Goal: Task Accomplishment & Management: Manage account settings

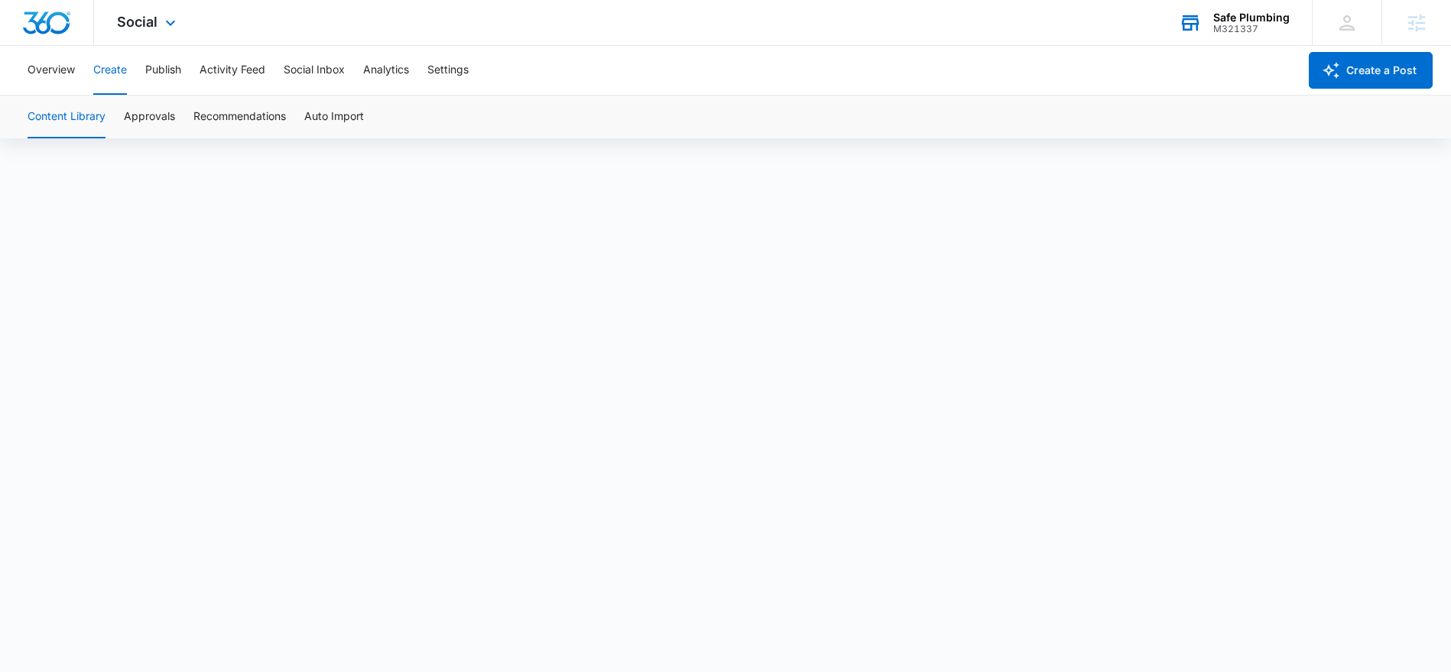
click at [1239, 29] on div "M321337" at bounding box center [1251, 29] width 76 height 11
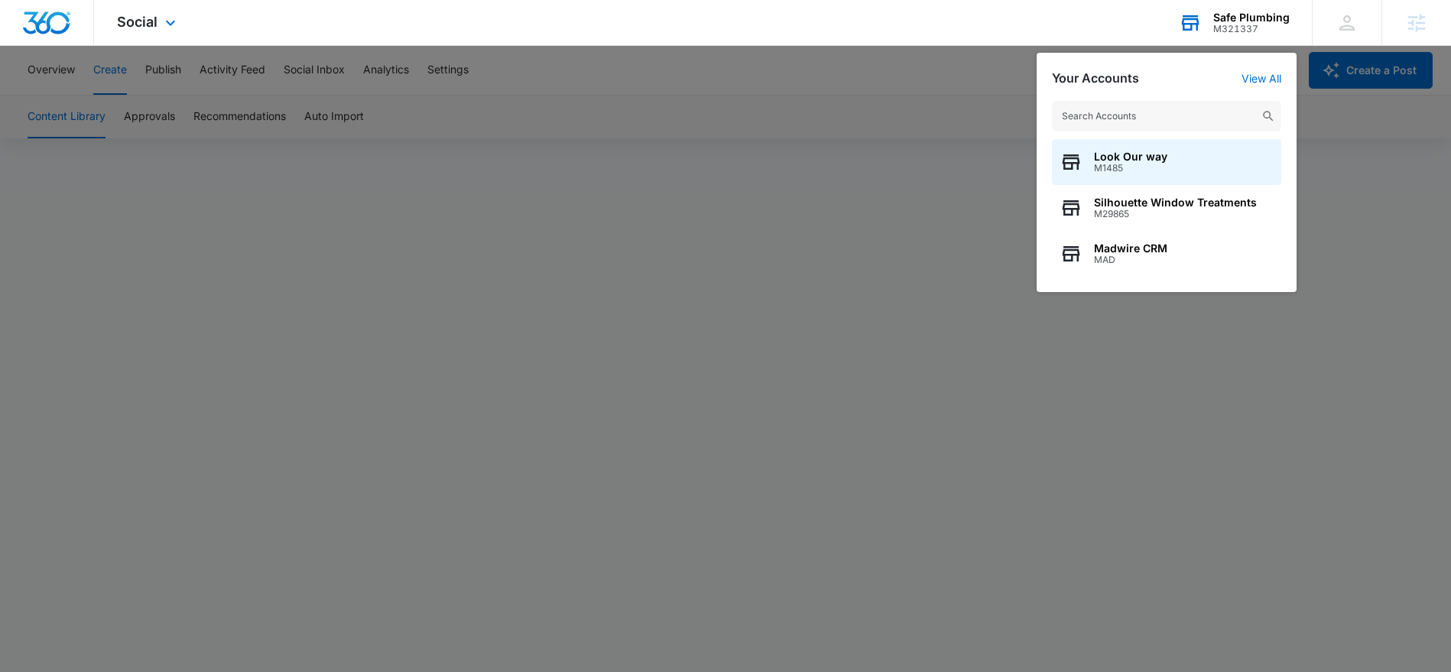
click at [1155, 115] on input "text" at bounding box center [1166, 116] width 229 height 31
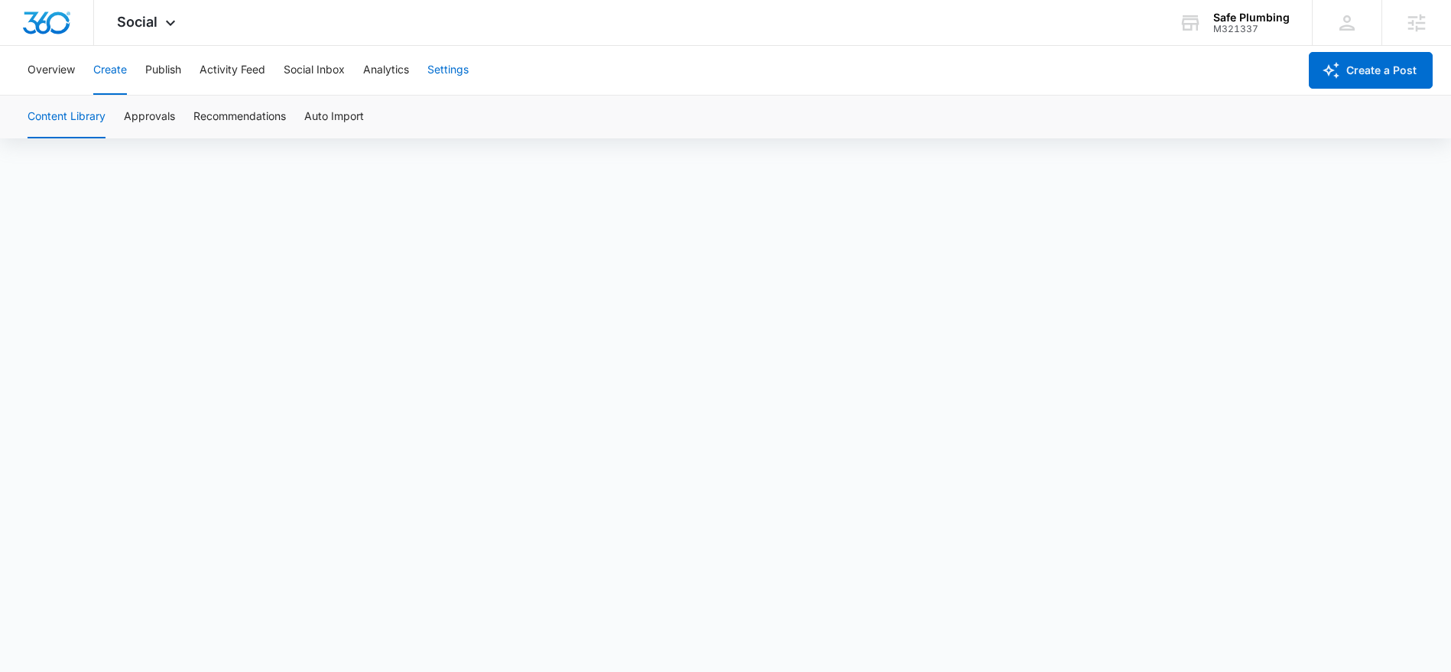
click at [452, 75] on button "Settings" at bounding box center [447, 70] width 41 height 49
click at [153, 73] on button "Publish" at bounding box center [163, 70] width 36 height 49
click at [1217, 18] on div "Safe Plumbing" at bounding box center [1251, 17] width 76 height 12
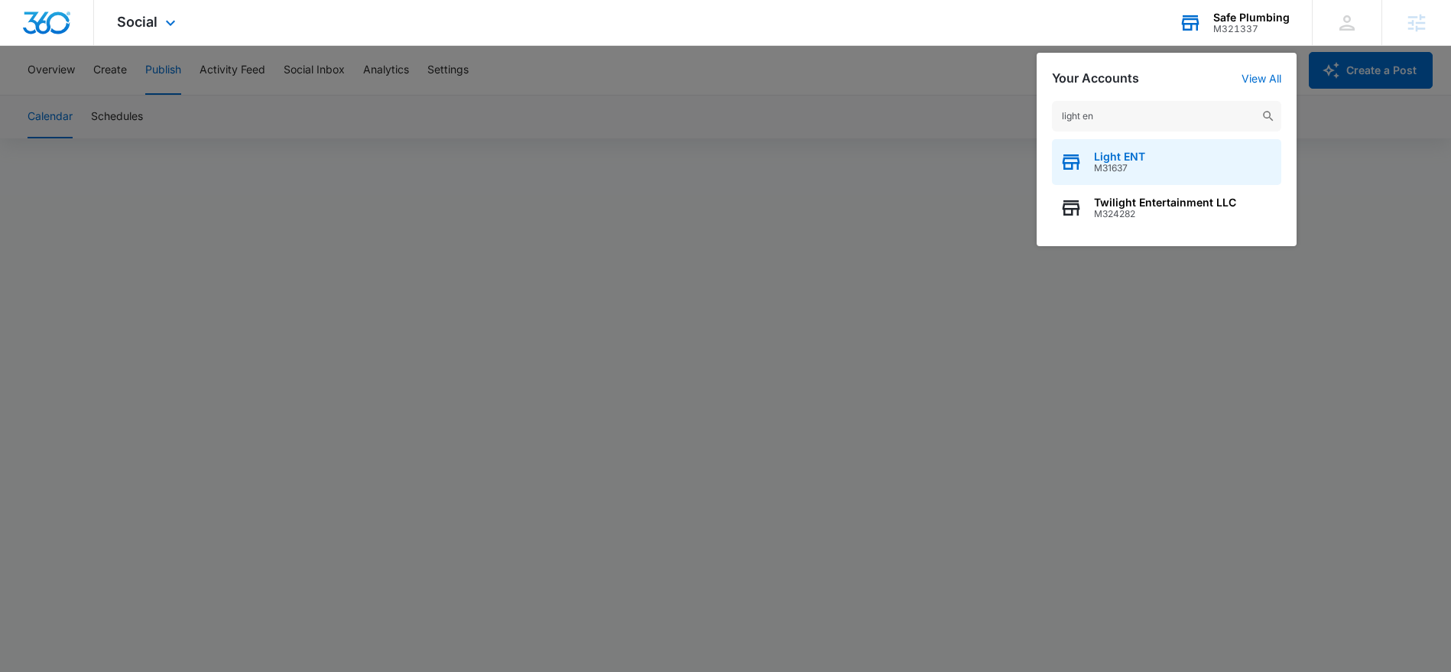
type input "light en"
click at [1122, 157] on span "Light ENT" at bounding box center [1119, 157] width 51 height 12
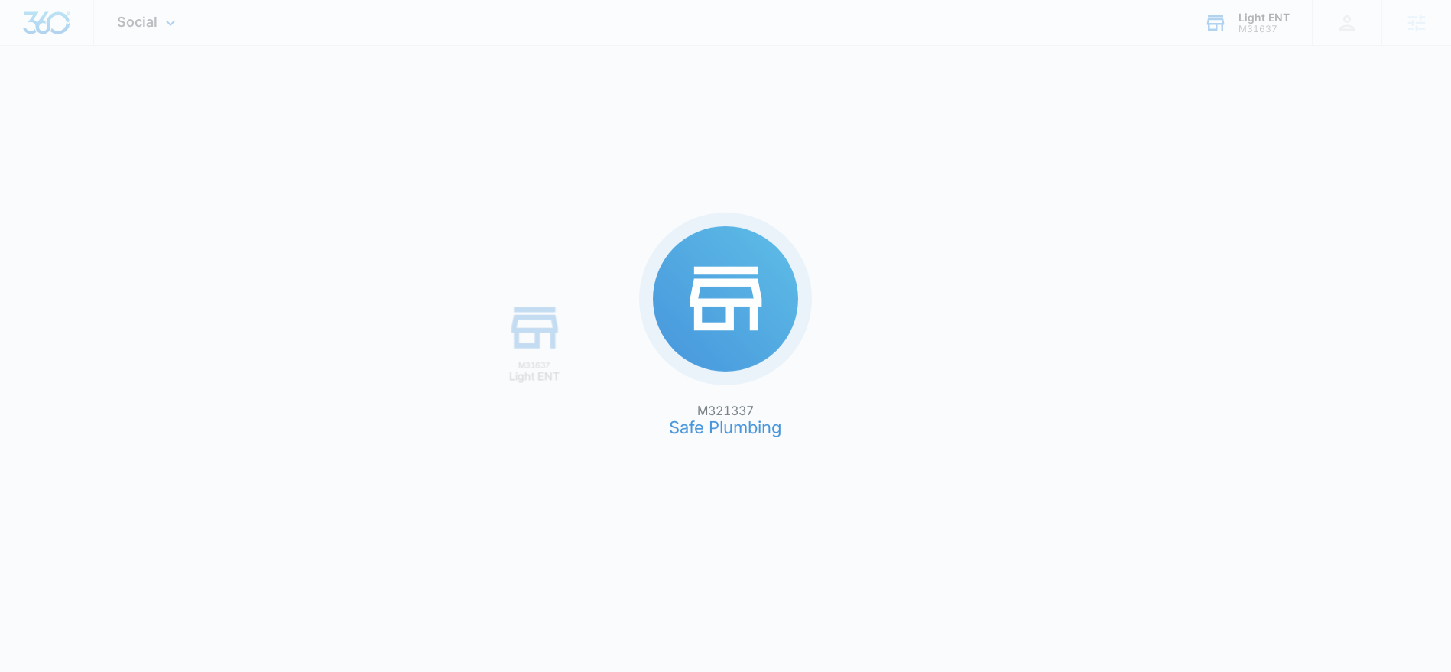
scroll to position [0, 0]
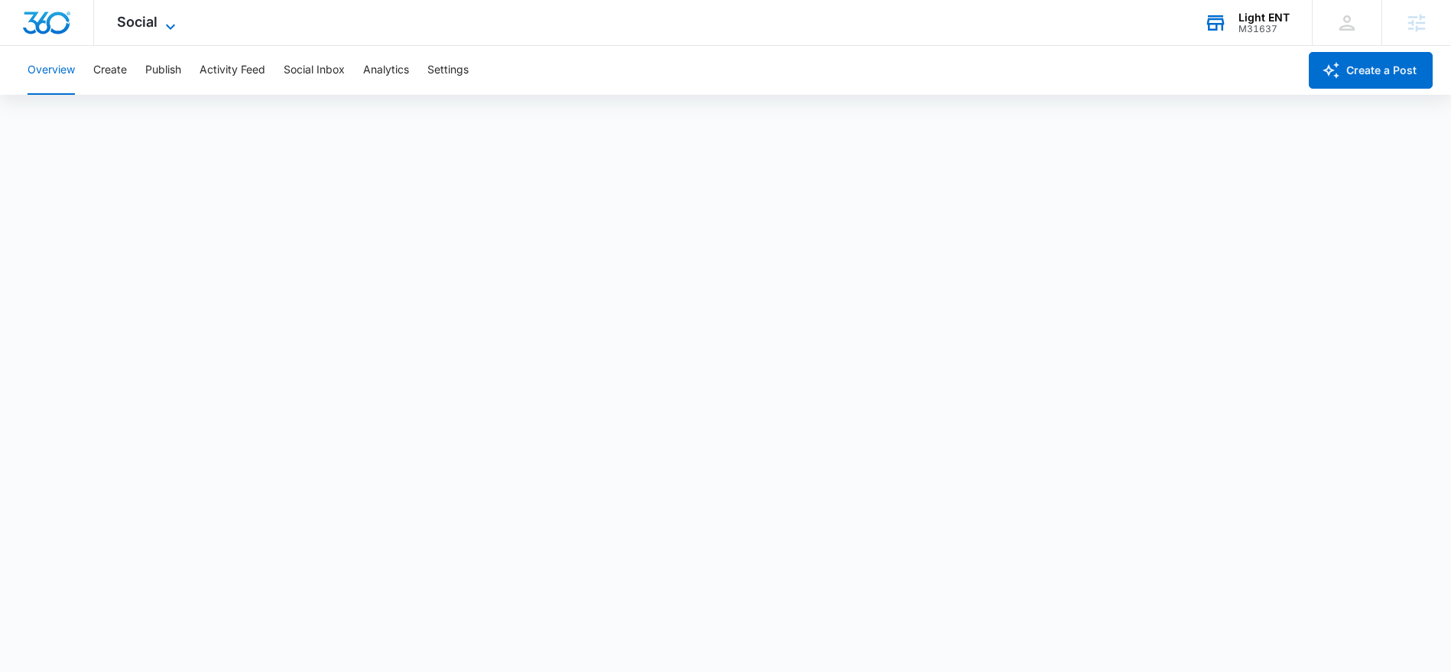
click at [173, 28] on icon at bounding box center [170, 27] width 18 height 18
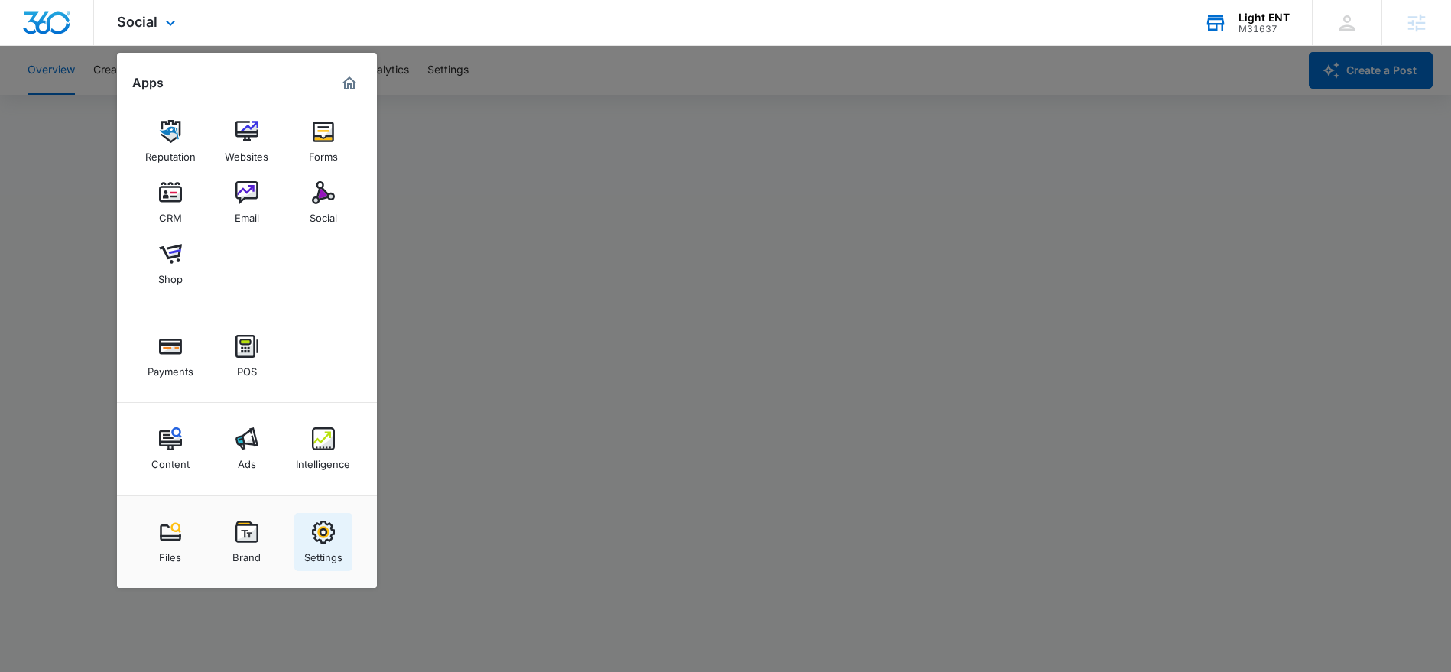
click at [317, 518] on link "Settings" at bounding box center [323, 542] width 58 height 58
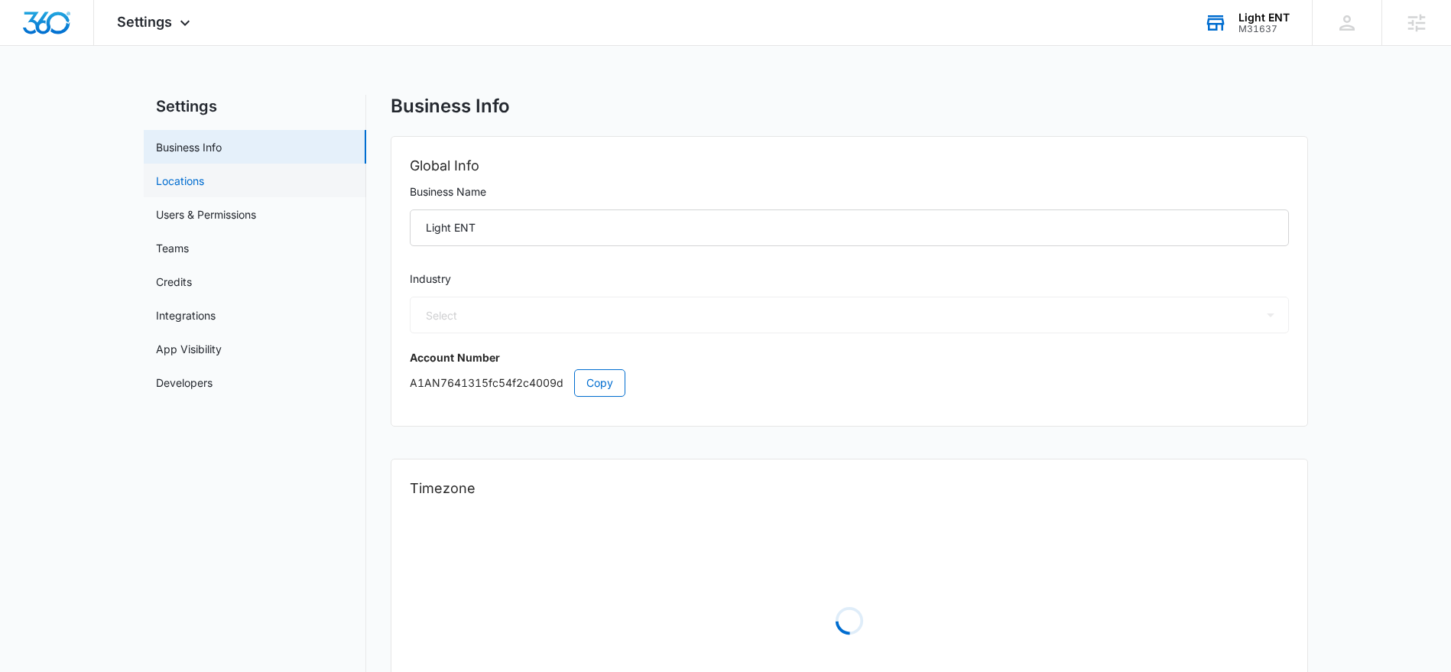
select select "13"
select select "US"
select select "America/New_York"
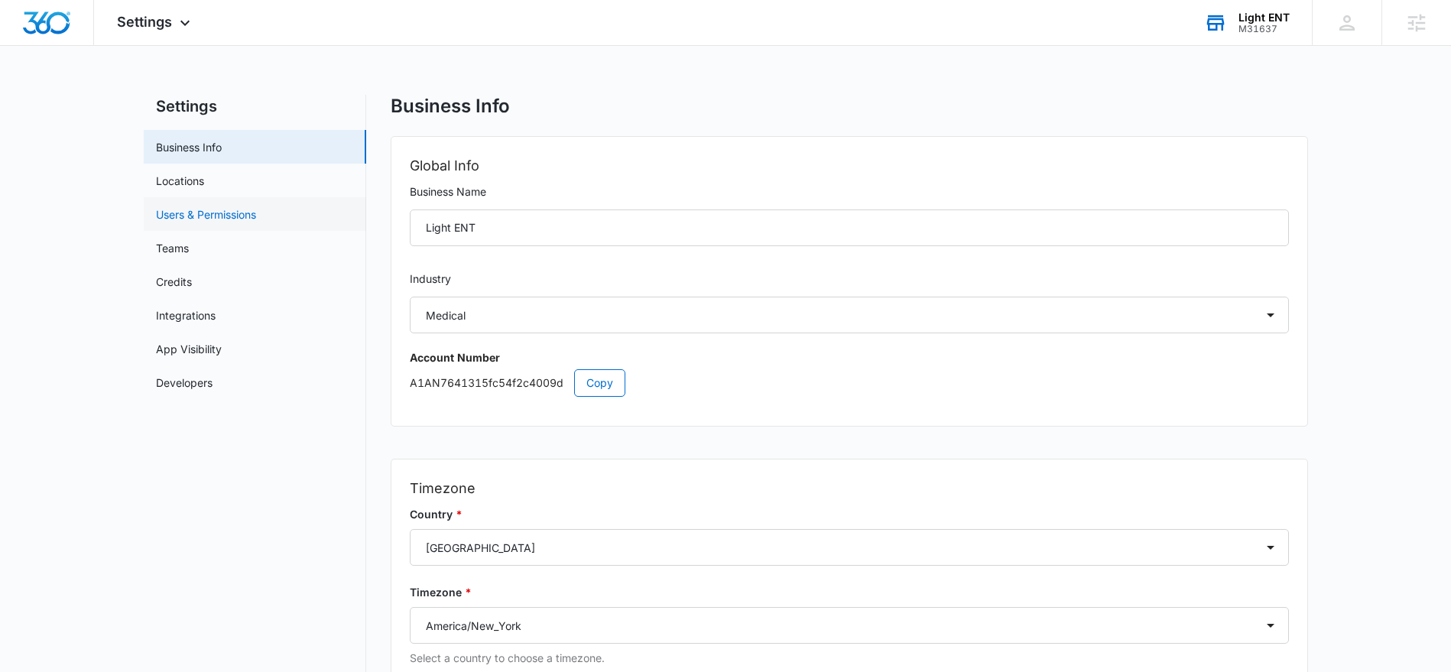
click at [178, 213] on link "Users & Permissions" at bounding box center [206, 214] width 100 height 16
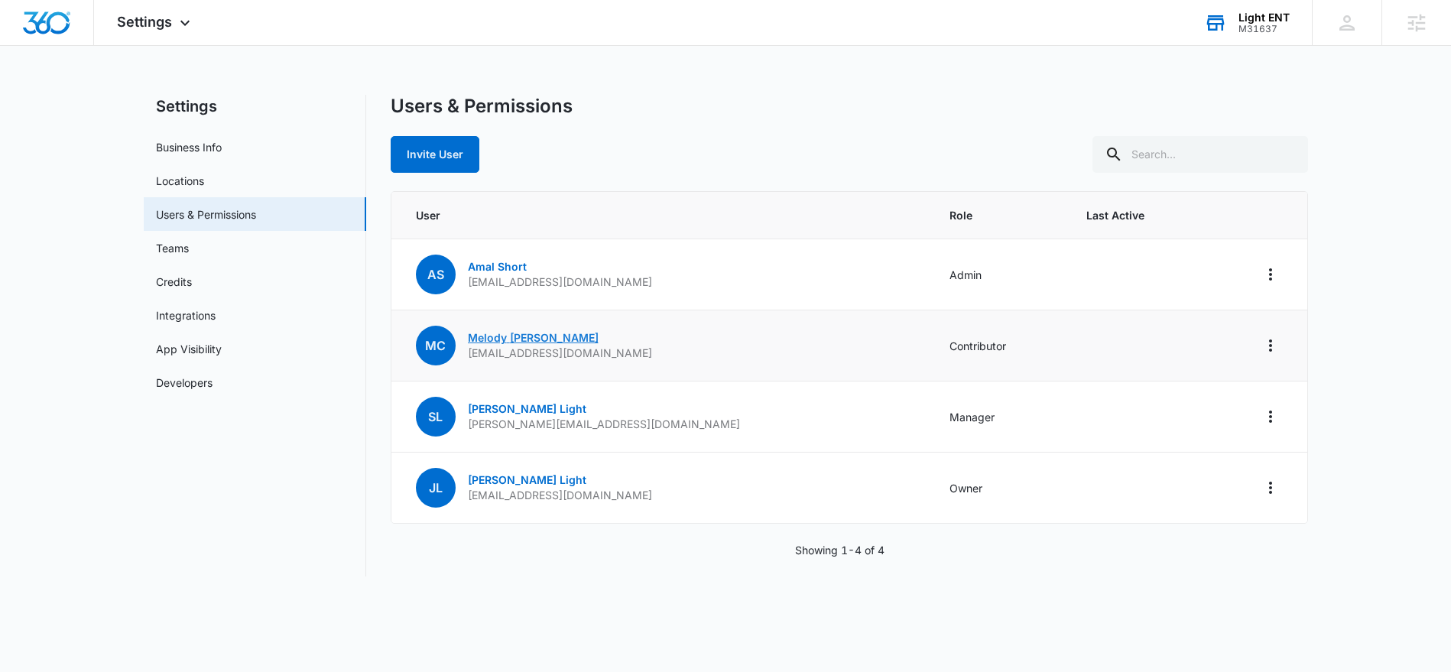
click at [518, 336] on link "[PERSON_NAME]" at bounding box center [533, 337] width 131 height 13
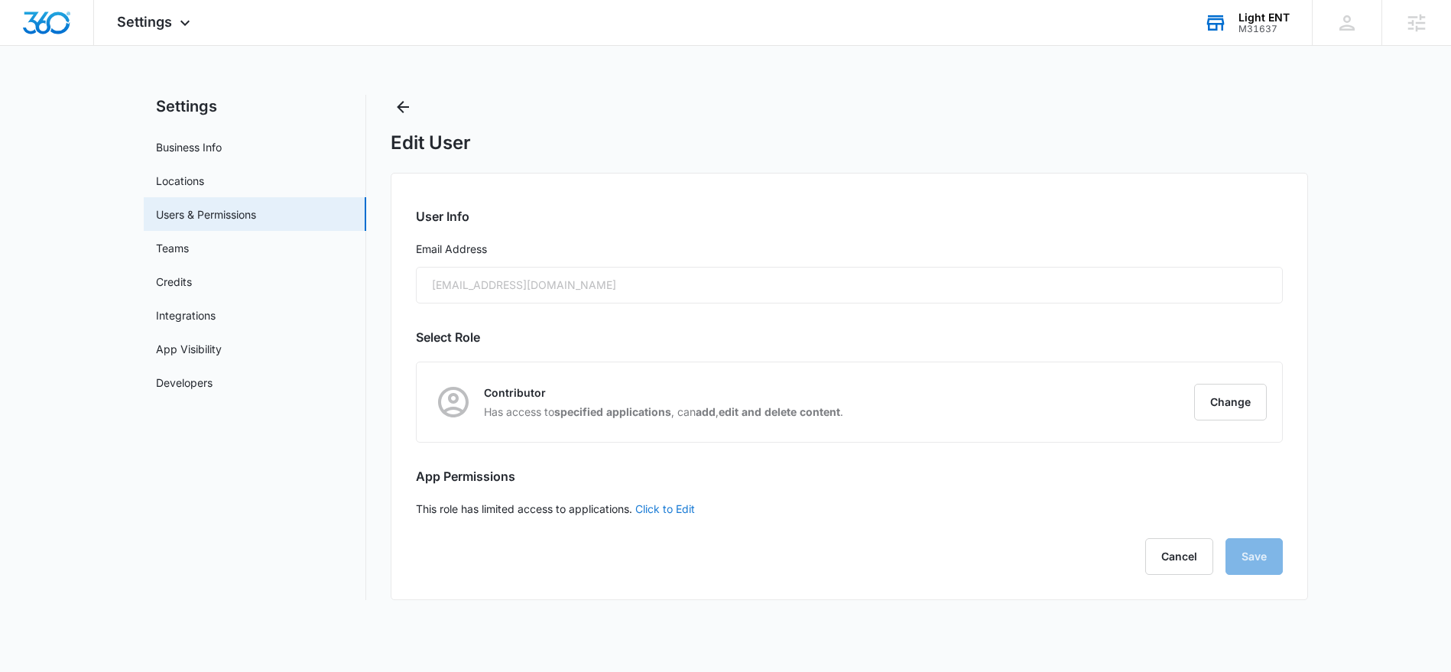
click at [694, 511] on link "Click to Edit" at bounding box center [665, 508] width 60 height 13
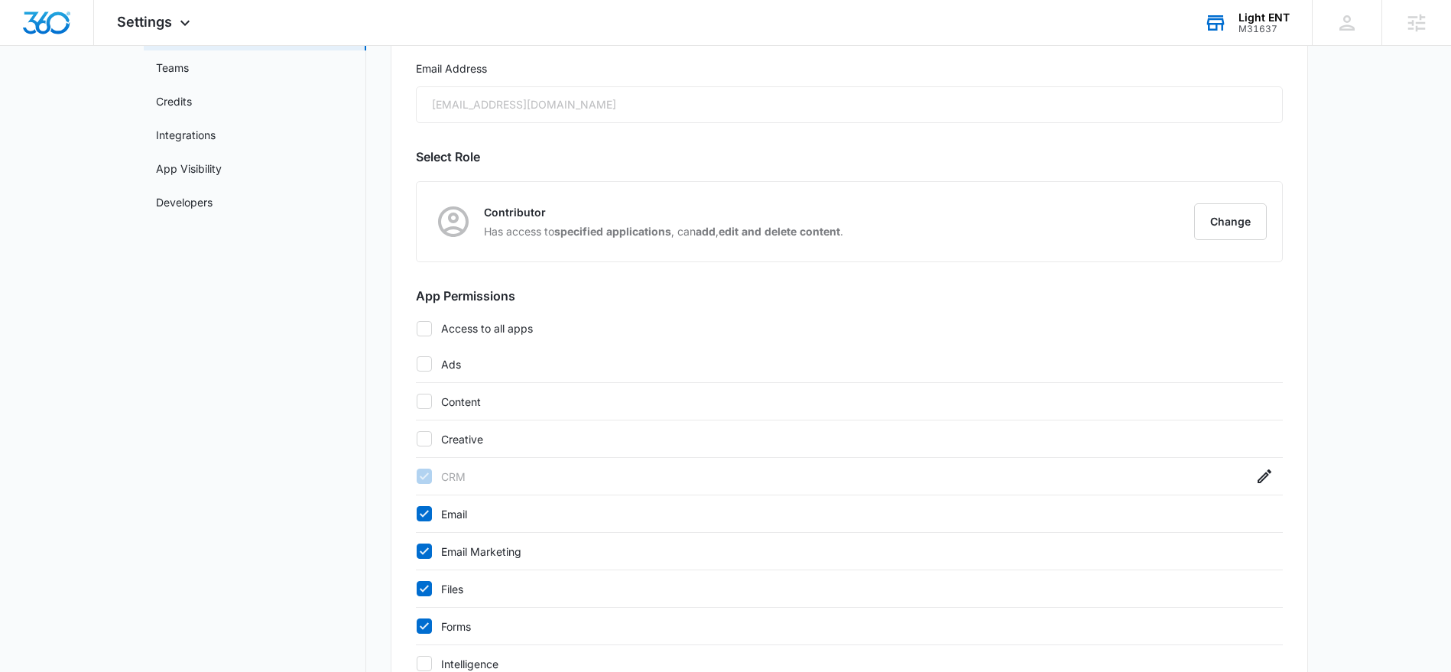
scroll to position [181, 0]
click at [1258, 479] on icon "button" at bounding box center [1265, 476] width 14 height 14
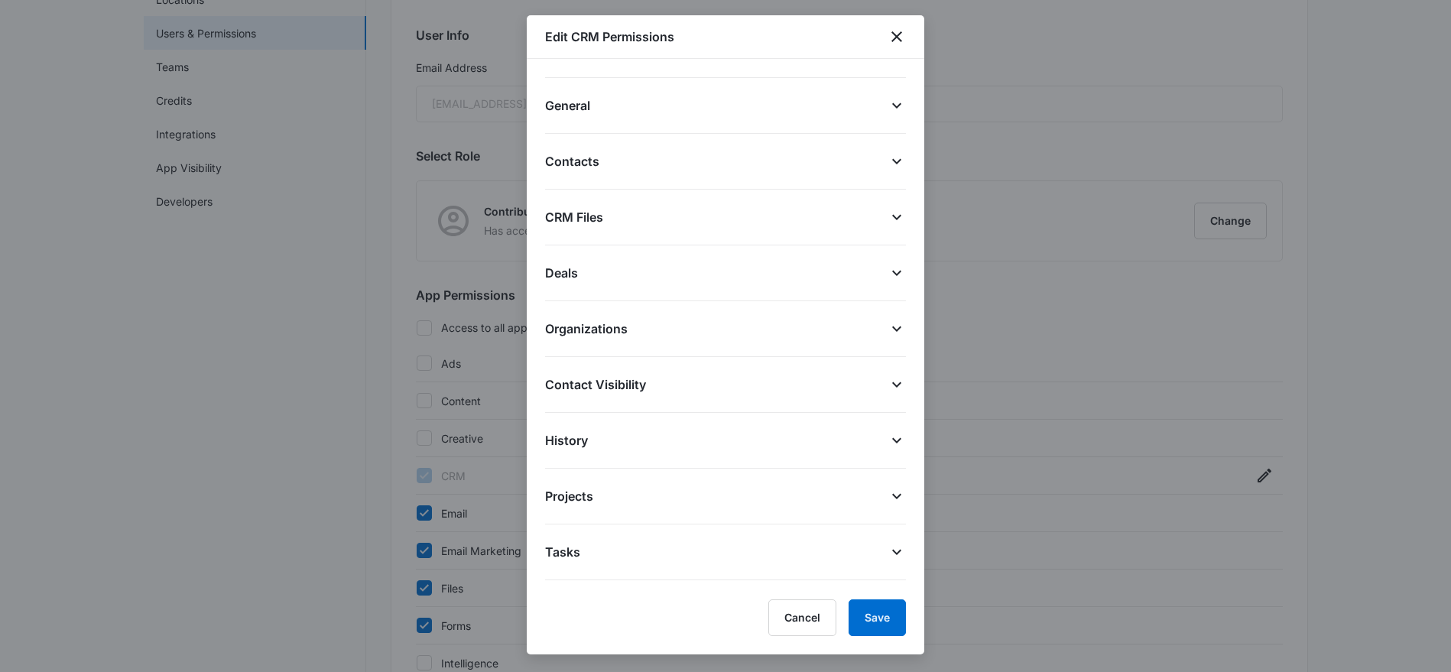
click at [898, 158] on icon at bounding box center [897, 161] width 18 height 18
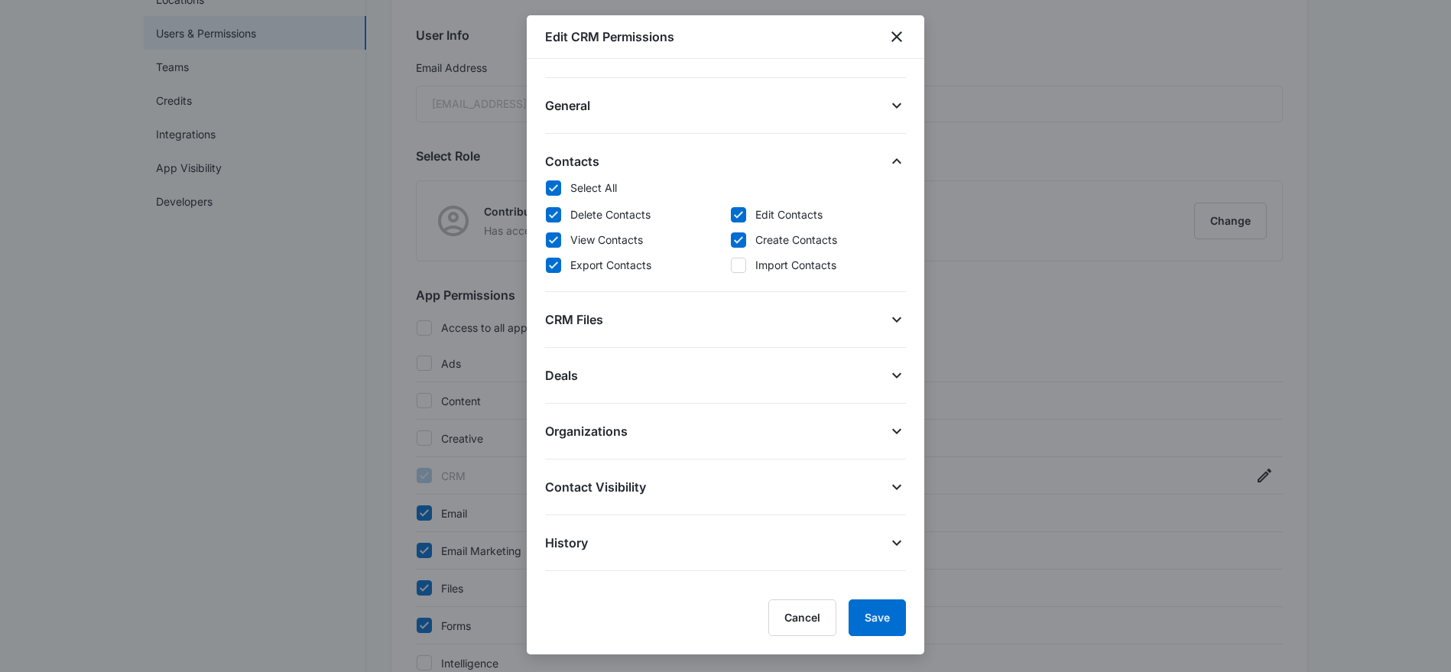
click at [894, 165] on icon at bounding box center [897, 161] width 18 height 18
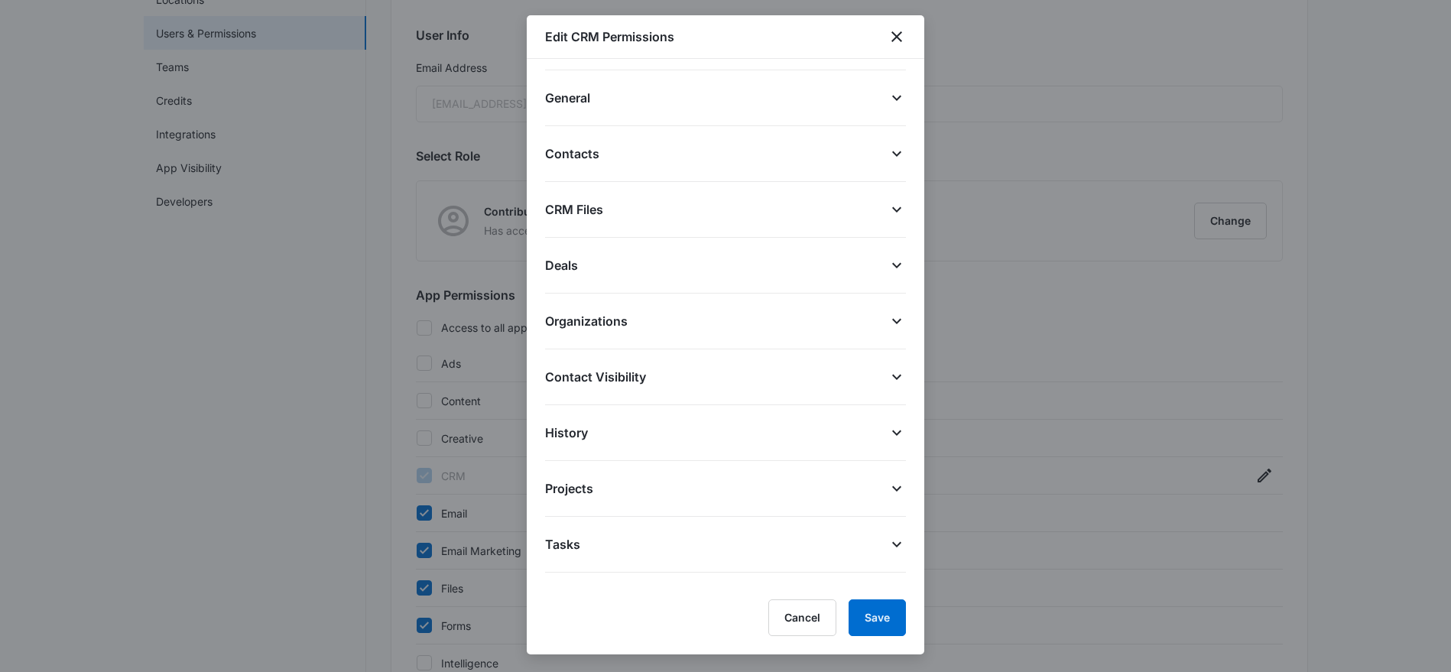
scroll to position [5, 0]
click at [895, 333] on icon at bounding box center [897, 323] width 18 height 18
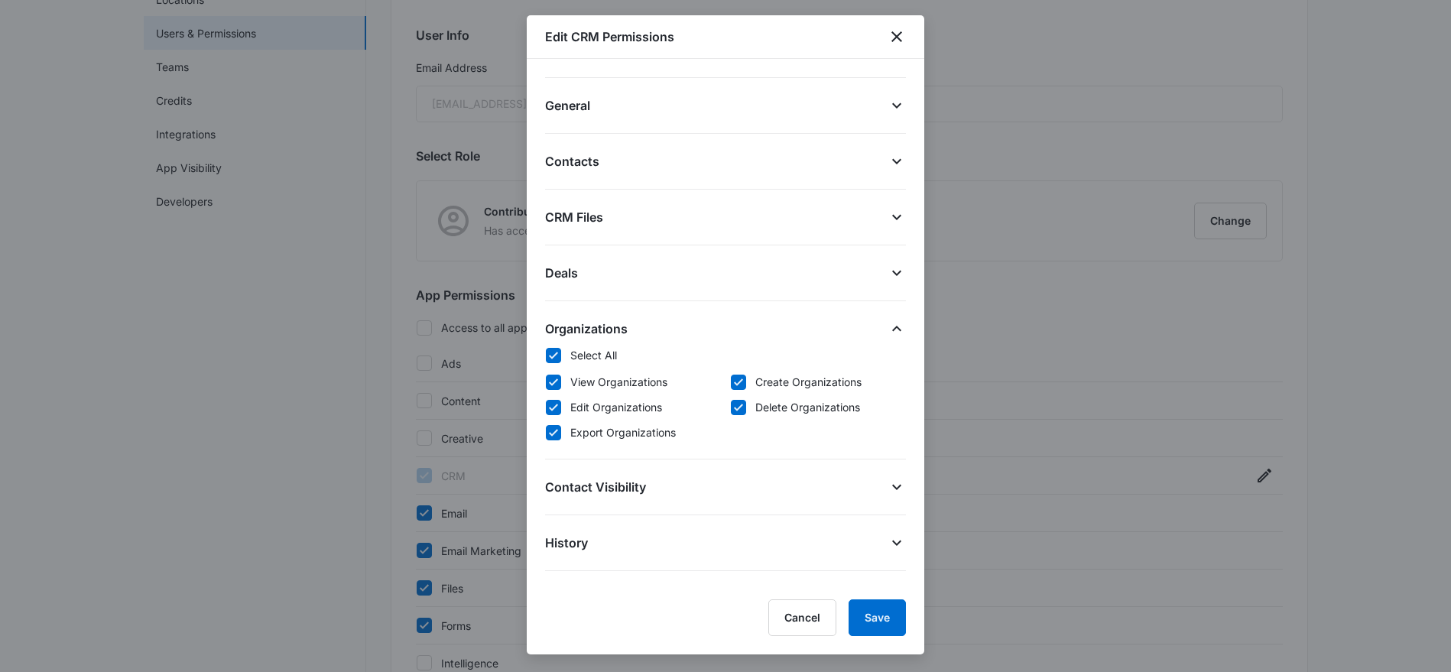
scroll to position [186, 0]
click at [900, 283] on div "Deals Select All Edit Deals View Deals Create Deals Delete Deals Export Deals" at bounding box center [725, 273] width 361 height 56
click at [892, 273] on icon at bounding box center [897, 273] width 18 height 18
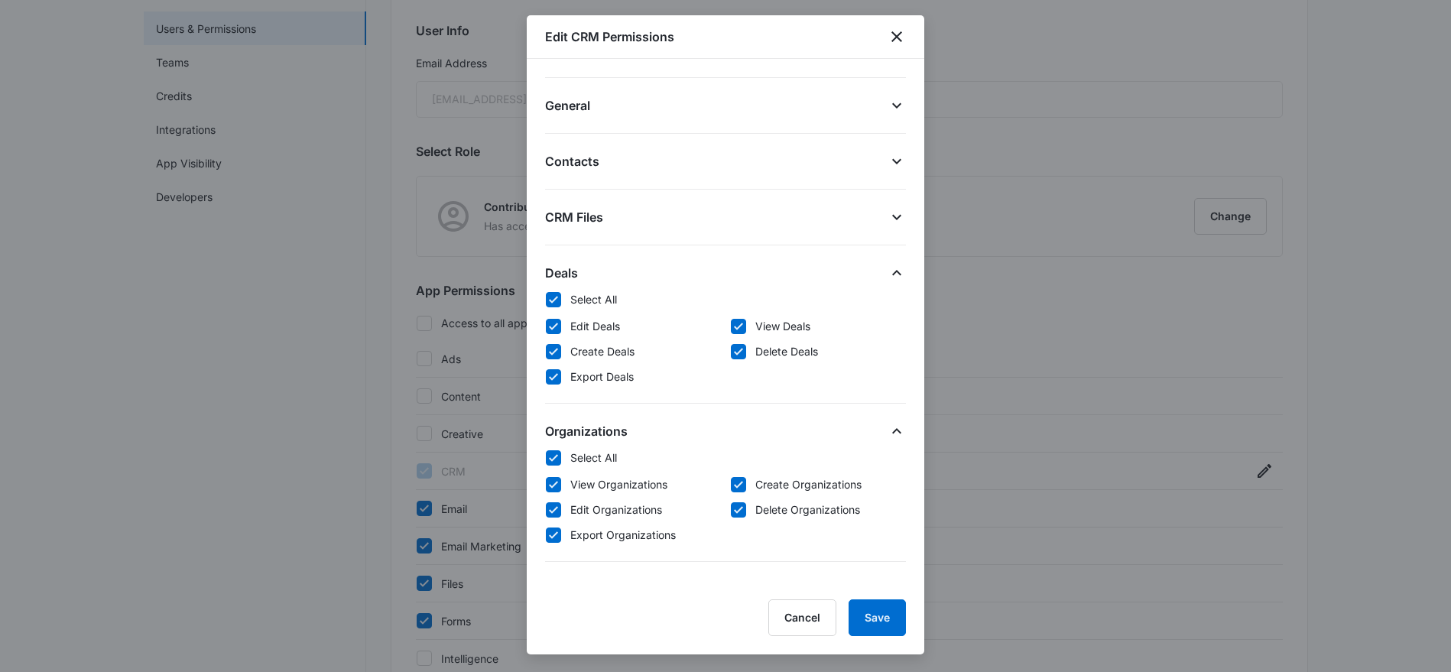
click at [894, 216] on icon at bounding box center [896, 217] width 9 height 5
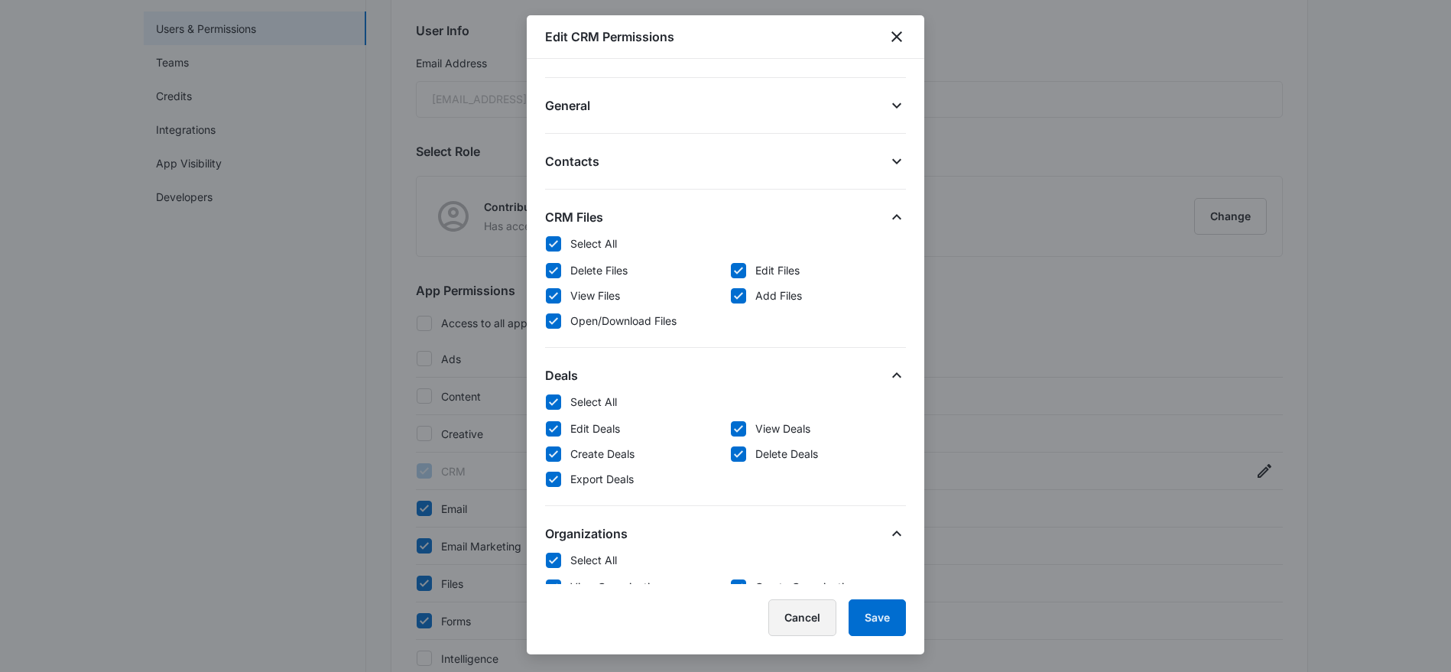
click at [805, 625] on button "Cancel" at bounding box center [802, 617] width 68 height 37
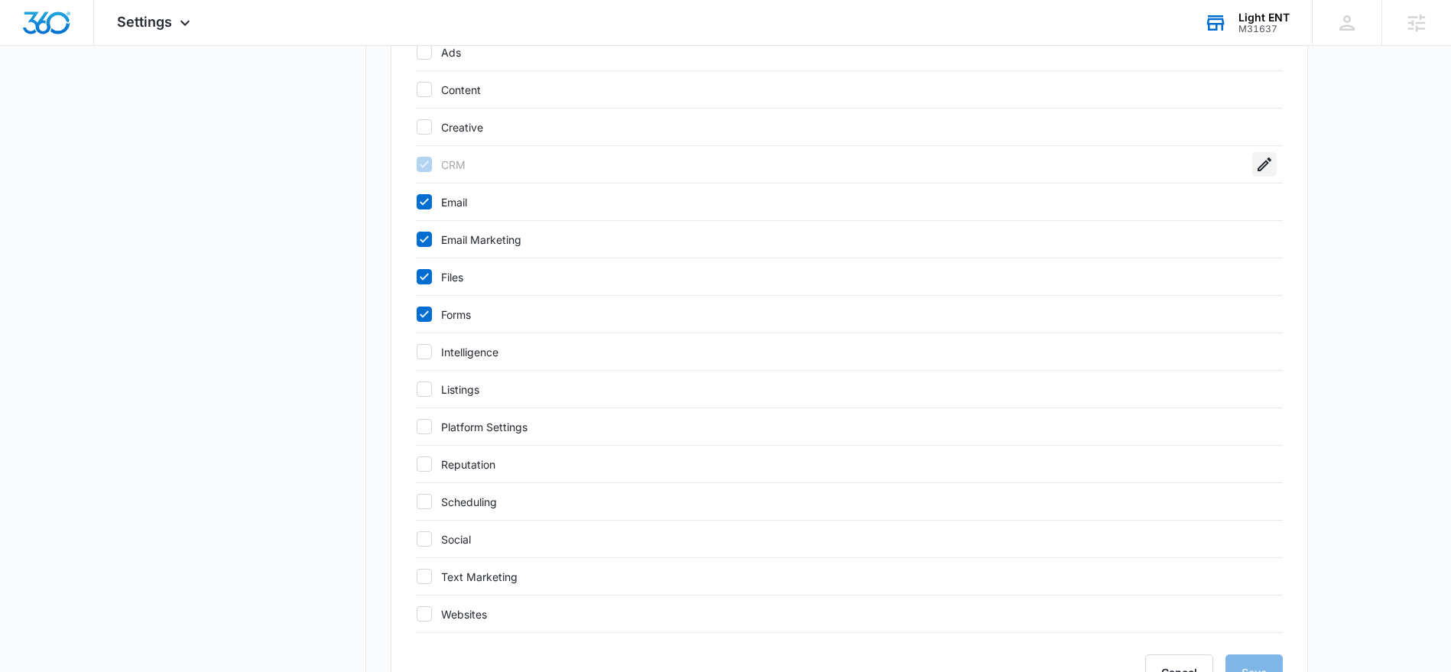
scroll to position [482, 0]
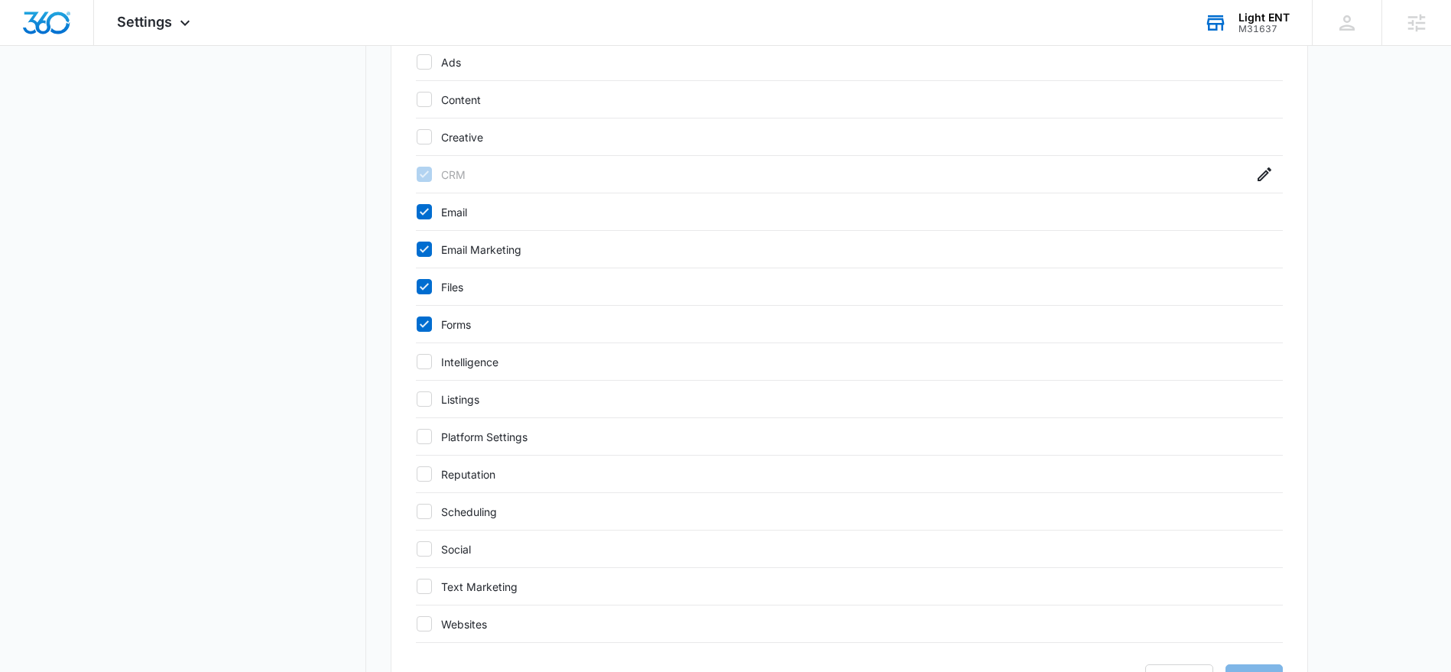
click at [425, 364] on icon at bounding box center [424, 362] width 14 height 14
click at [417, 362] on input "Intelligence" at bounding box center [416, 362] width 1 height 1
checkbox input "true"
click at [425, 401] on icon at bounding box center [424, 399] width 14 height 14
click at [417, 400] on input "Listings" at bounding box center [416, 399] width 1 height 1
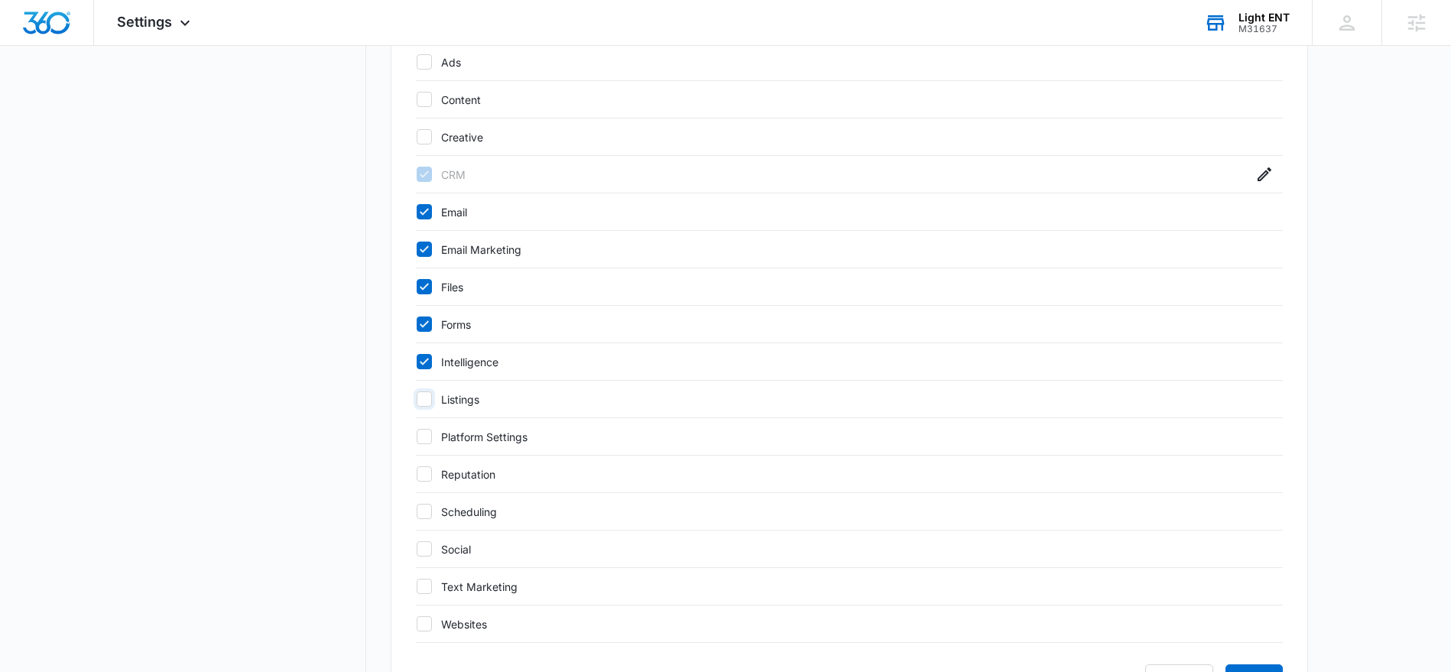
checkbox input "true"
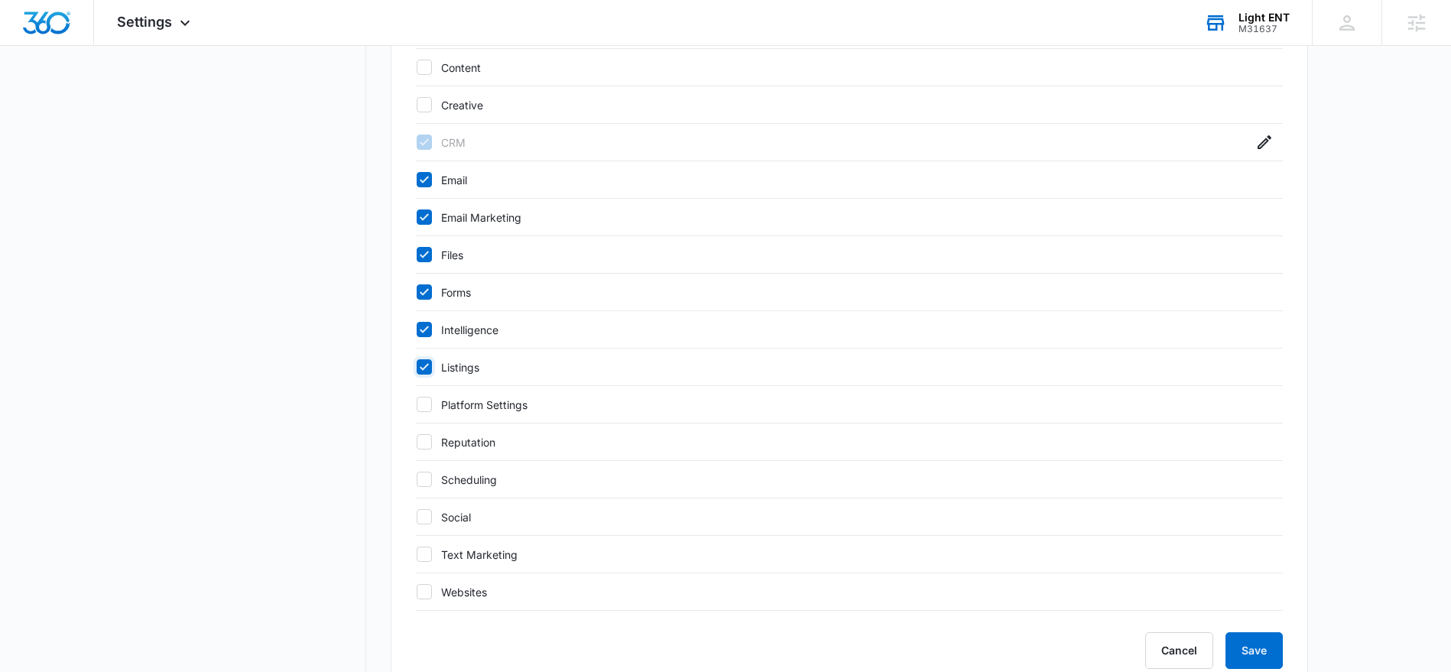
scroll to position [555, 0]
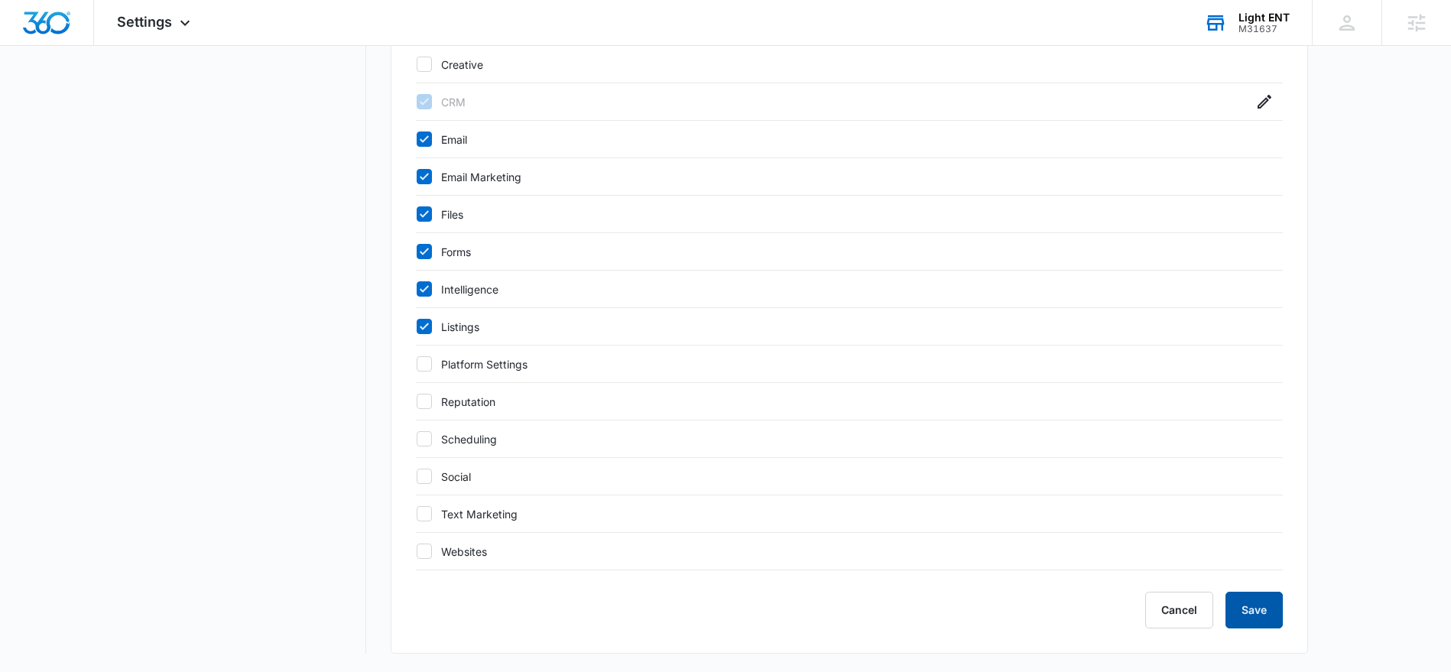
click at [1243, 608] on button "Save" at bounding box center [1254, 610] width 57 height 37
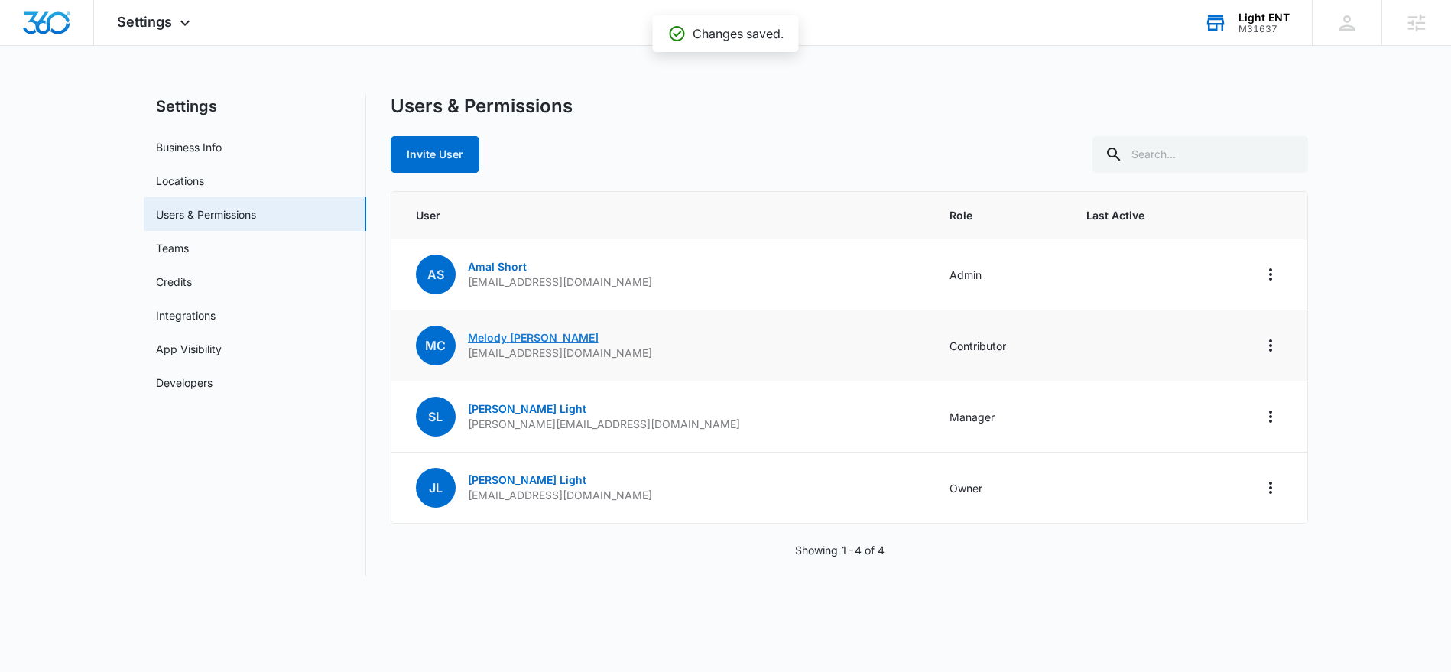
click at [570, 333] on link "[PERSON_NAME]" at bounding box center [533, 337] width 131 height 13
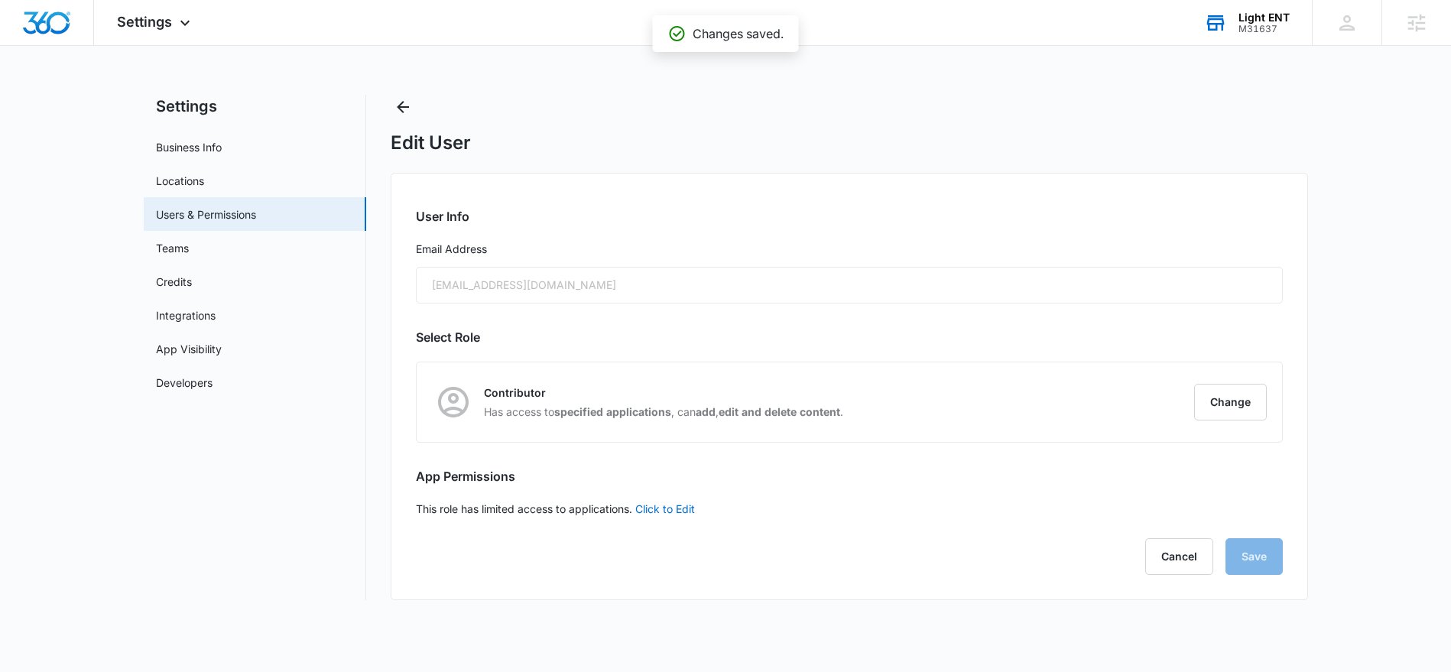
radio input "true"
click at [1252, 404] on button "Change" at bounding box center [1230, 402] width 73 height 37
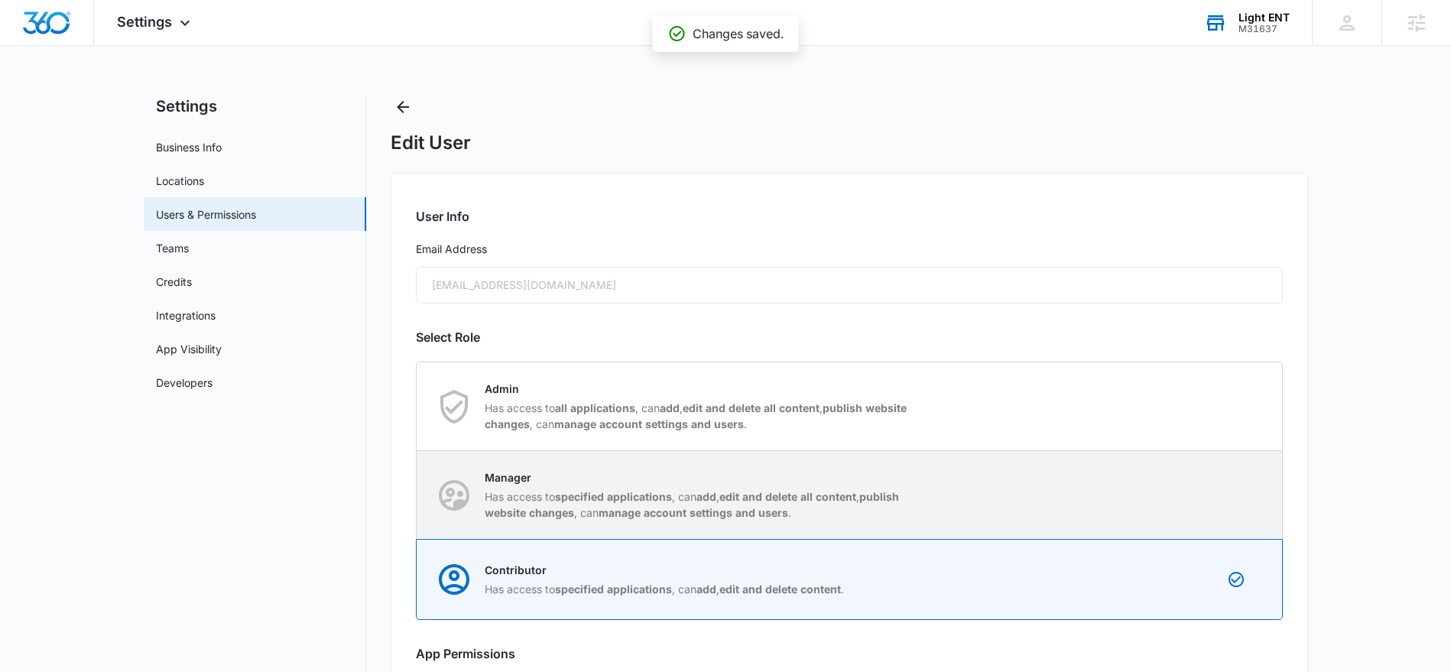
click at [826, 463] on div "Manager Has access to specified applications , can add , edit and delete all co…" at bounding box center [849, 495] width 865 height 88
click at [417, 495] on input "Manager Has access to specified applications , can add , edit and delete all co…" at bounding box center [417, 495] width 1 height 1
radio input "true"
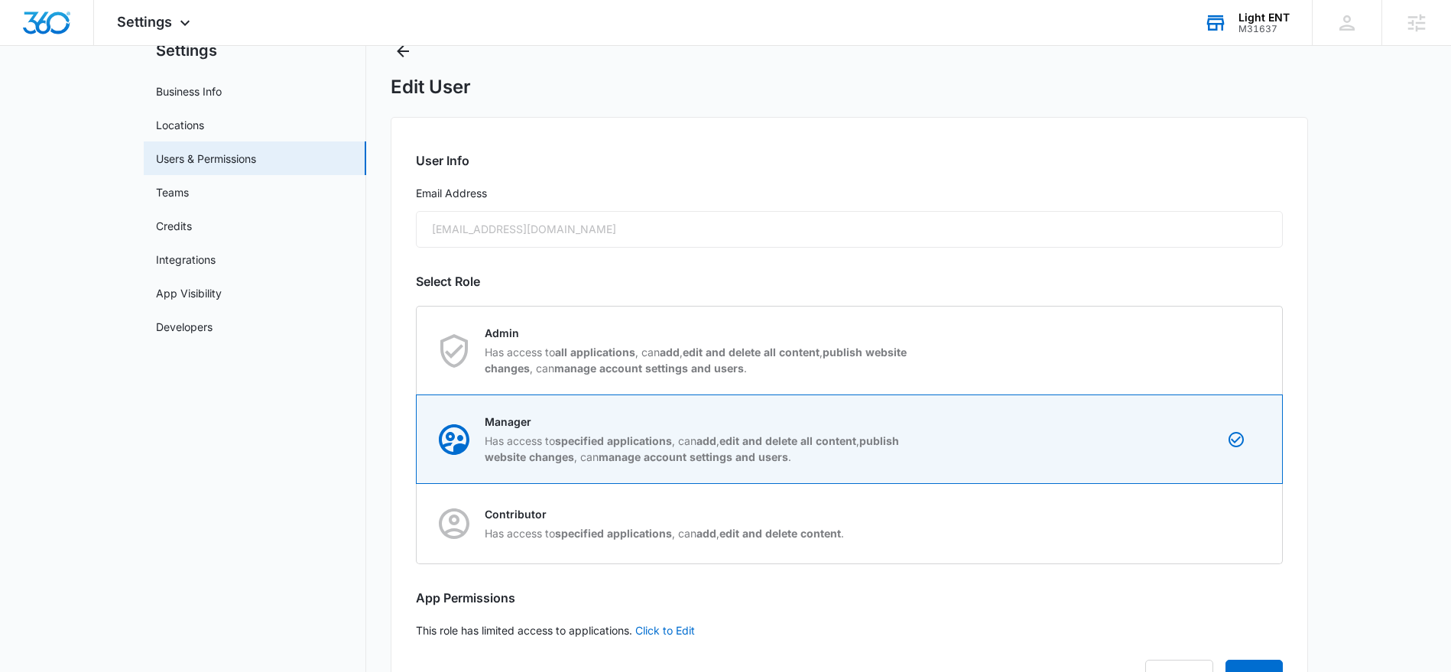
scroll to position [124, 0]
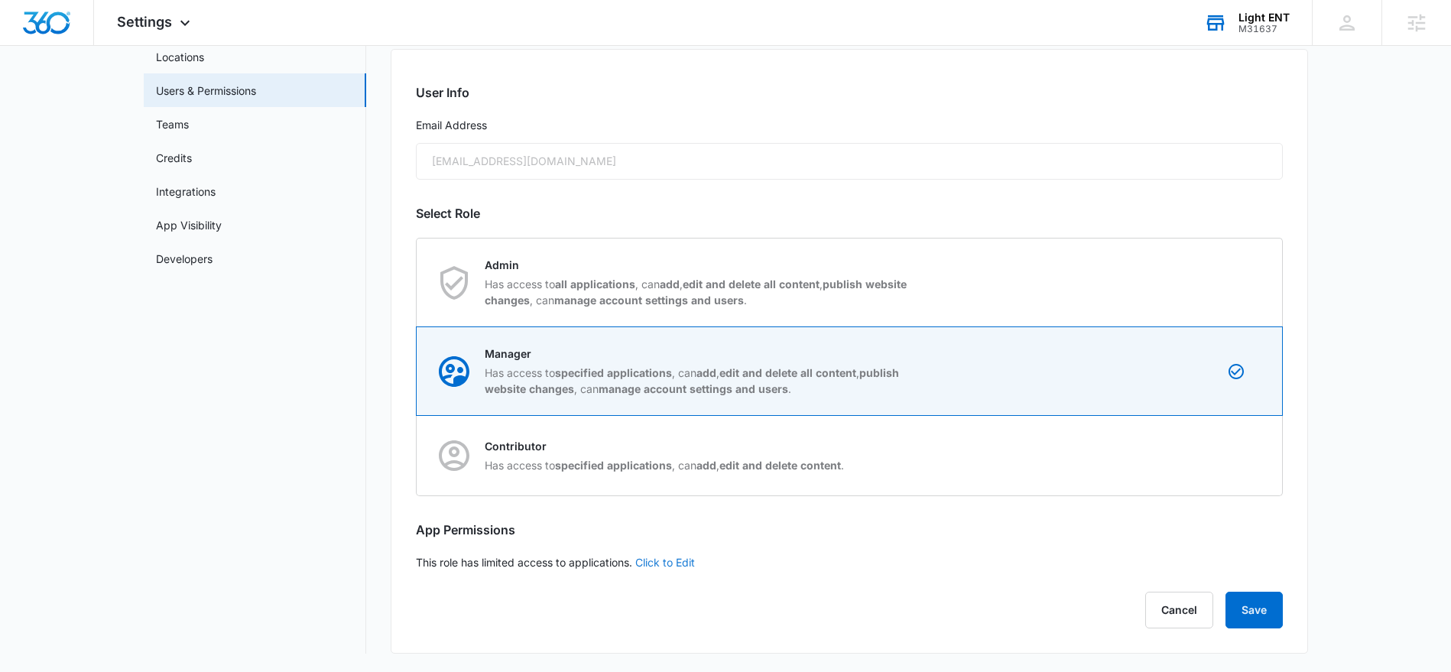
click at [670, 565] on link "Click to Edit" at bounding box center [665, 562] width 60 height 13
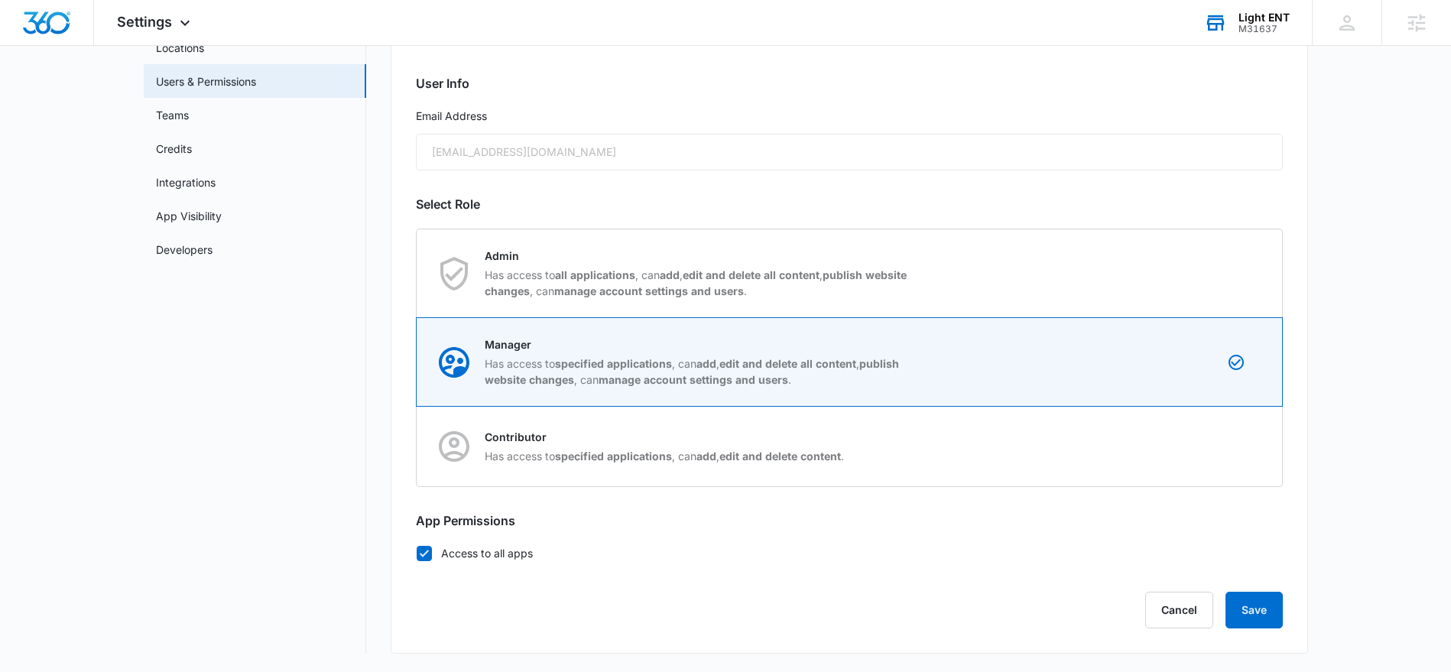
drag, startPoint x: 423, startPoint y: 548, endPoint x: 343, endPoint y: 495, distance: 96.5
click at [424, 548] on icon at bounding box center [424, 554] width 14 height 14
click at [417, 553] on input "Access to all apps" at bounding box center [416, 553] width 1 height 1
checkbox input "false"
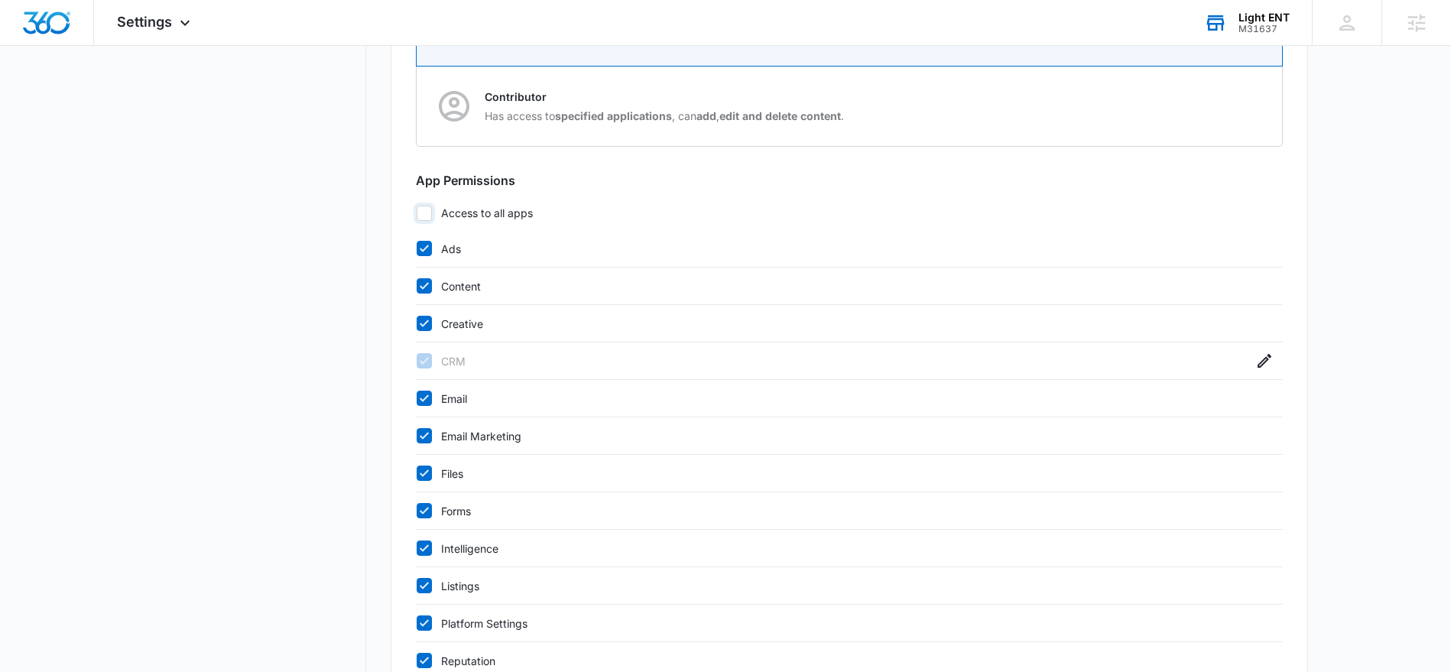
scroll to position [505, 0]
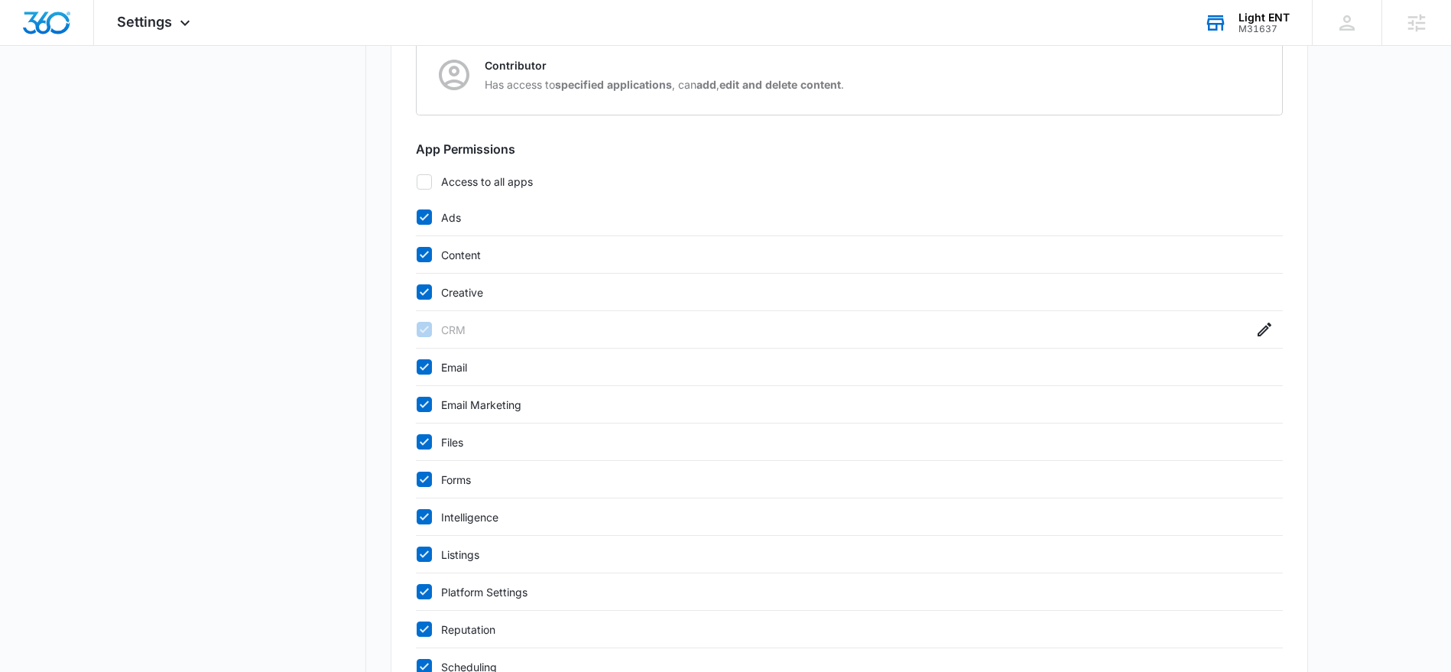
click at [422, 219] on icon at bounding box center [424, 216] width 9 height 7
click at [417, 218] on input "Ads" at bounding box center [416, 217] width 1 height 1
checkbox input "false"
click at [421, 291] on icon at bounding box center [424, 292] width 14 height 14
click at [417, 292] on input "Creative" at bounding box center [416, 292] width 1 height 1
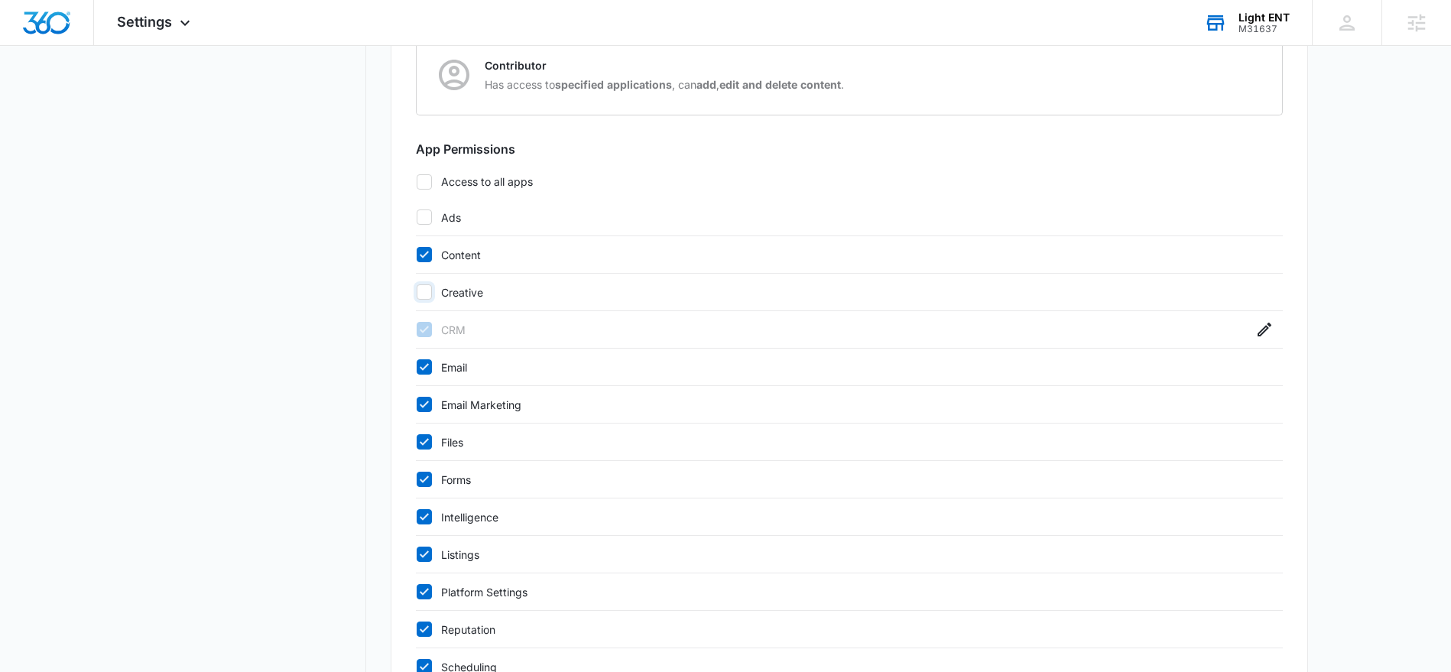
checkbox input "false"
click at [423, 588] on icon at bounding box center [424, 592] width 14 height 14
click at [417, 592] on input "Platform Settings" at bounding box center [416, 592] width 1 height 1
checkbox input "false"
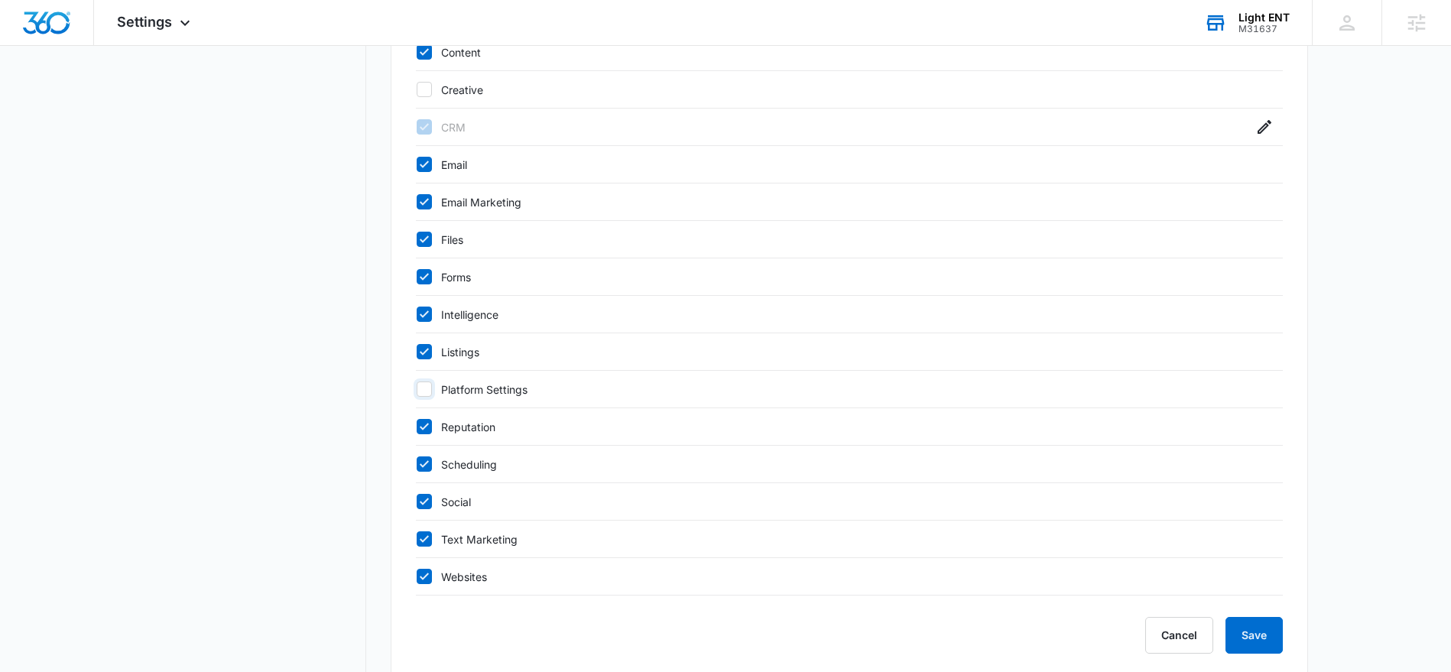
scroll to position [732, 0]
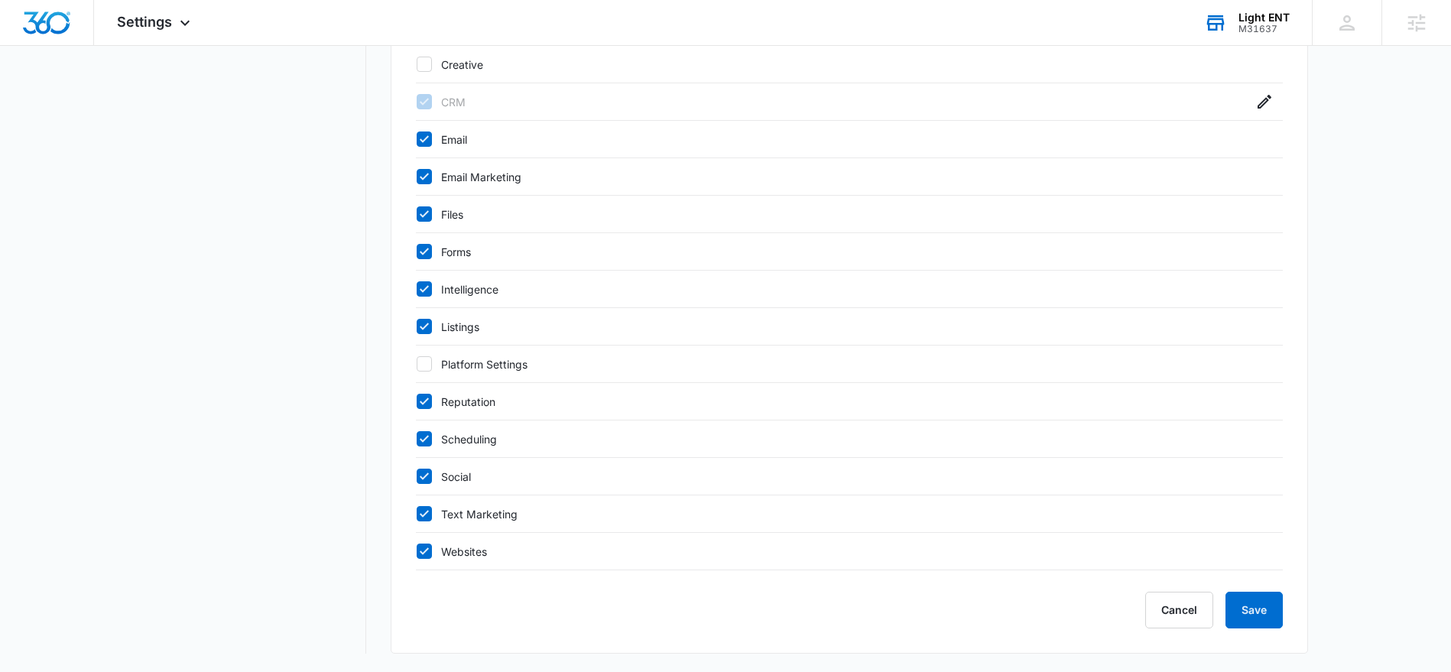
click at [426, 401] on icon at bounding box center [424, 402] width 14 height 14
click at [417, 401] on input "Reputation" at bounding box center [416, 401] width 1 height 1
checkbox input "false"
drag, startPoint x: 420, startPoint y: 437, endPoint x: 421, endPoint y: 452, distance: 15.3
click at [420, 437] on icon at bounding box center [424, 439] width 14 height 14
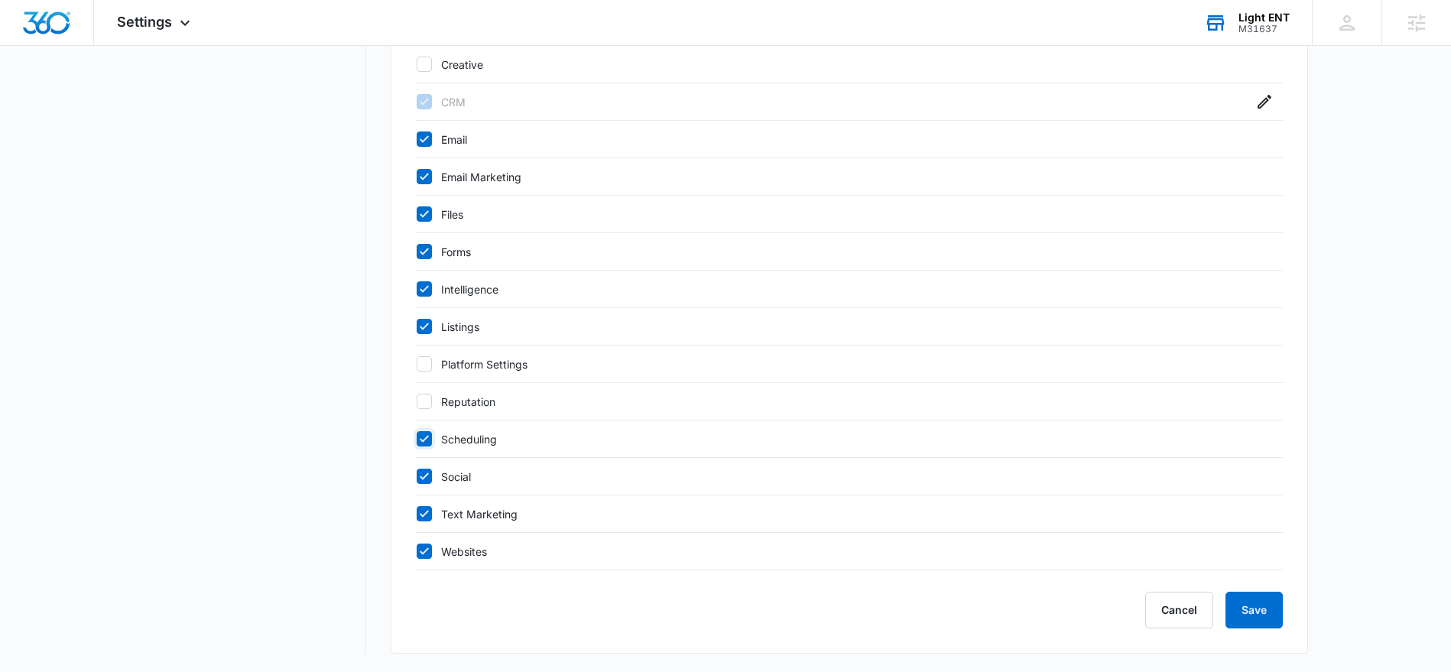
click at [417, 439] on input "Scheduling" at bounding box center [416, 439] width 1 height 1
checkbox input "false"
click at [423, 479] on icon at bounding box center [424, 475] width 9 height 7
click at [417, 477] on input "Social" at bounding box center [416, 476] width 1 height 1
checkbox input "false"
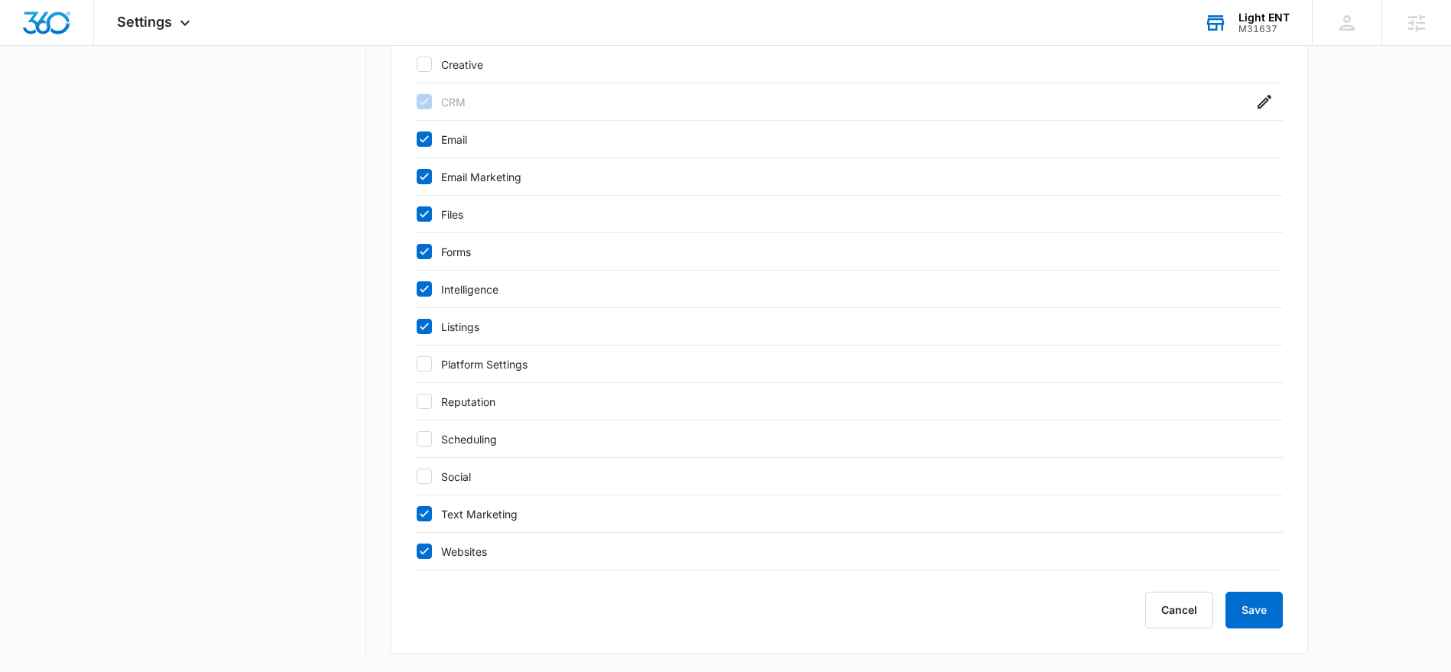
click at [424, 508] on icon at bounding box center [424, 514] width 14 height 14
click at [417, 514] on input "Text Marketing" at bounding box center [416, 514] width 1 height 1
checkbox input "false"
click at [422, 549] on icon at bounding box center [424, 551] width 14 height 14
click at [417, 551] on input "Websites" at bounding box center [416, 551] width 1 height 1
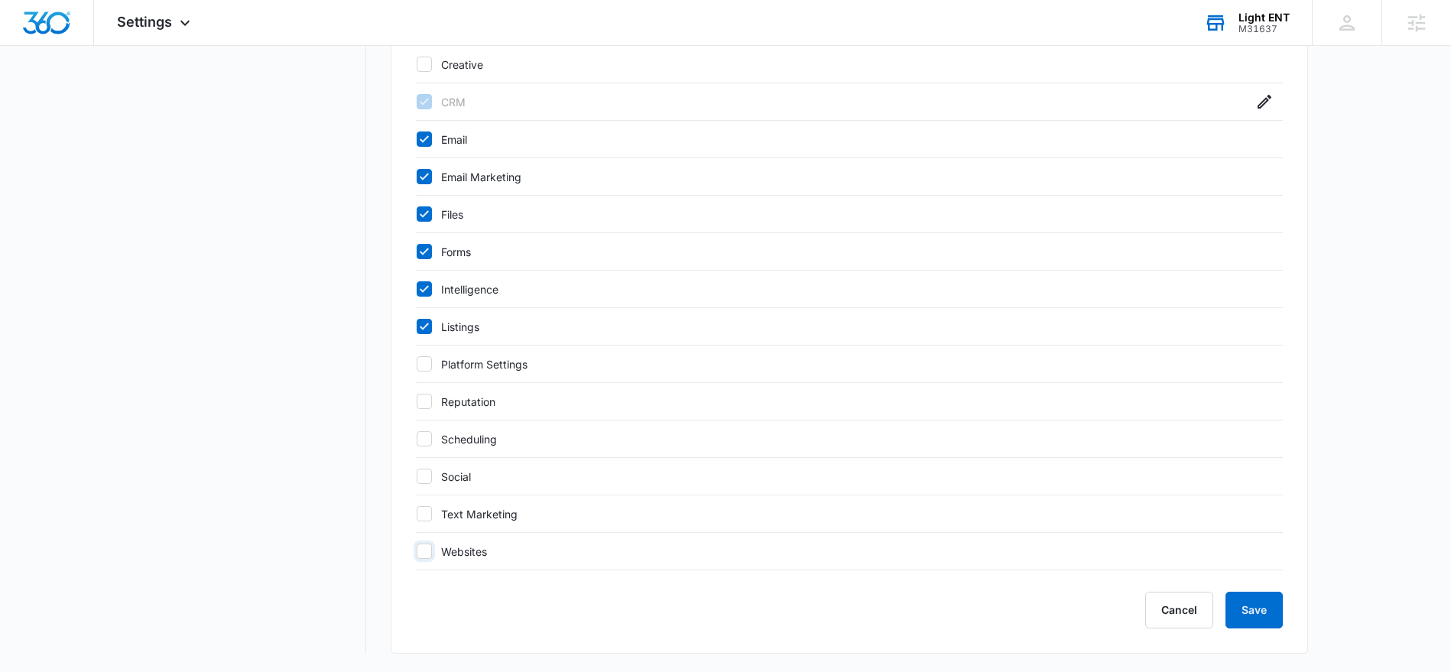
checkbox input "false"
click at [426, 286] on icon at bounding box center [424, 289] width 14 height 14
click at [417, 289] on input "Intelligence" at bounding box center [416, 289] width 1 height 1
checkbox input "false"
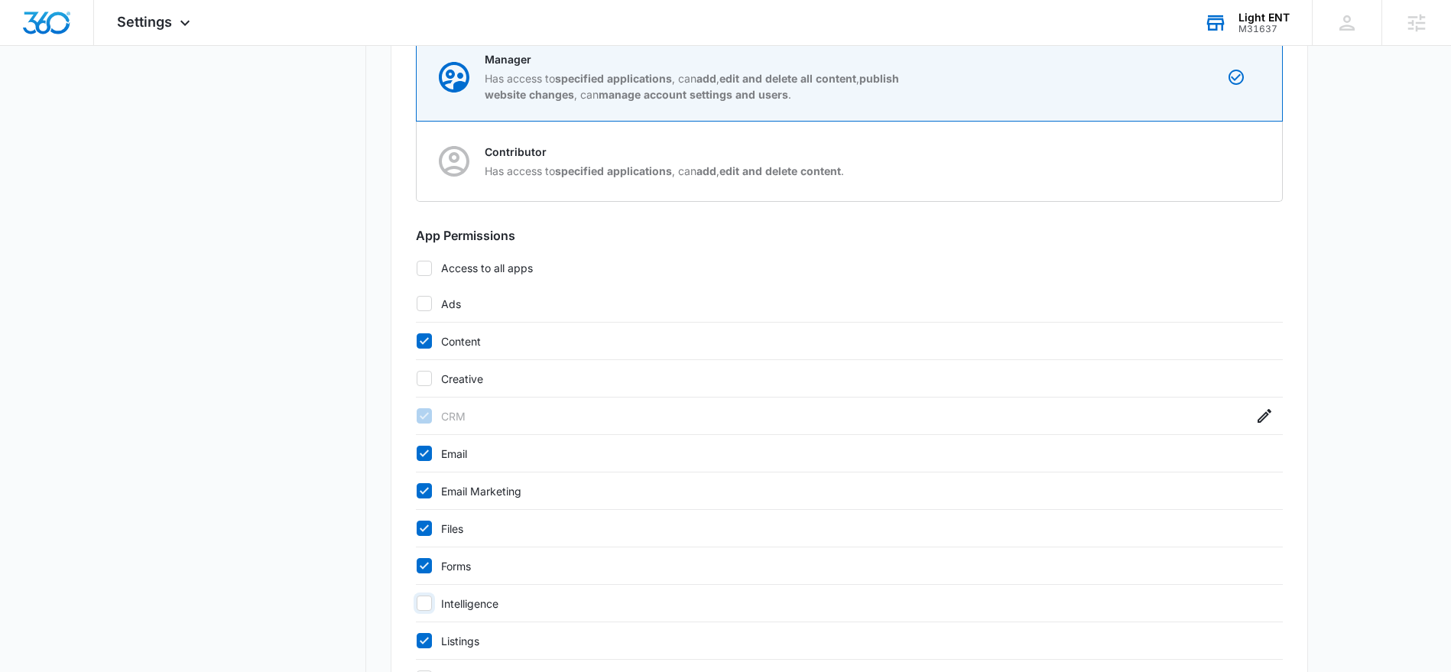
scroll to position [417, 0]
click at [417, 342] on icon at bounding box center [424, 342] width 14 height 14
click at [417, 342] on input "Content" at bounding box center [416, 342] width 1 height 1
checkbox input "false"
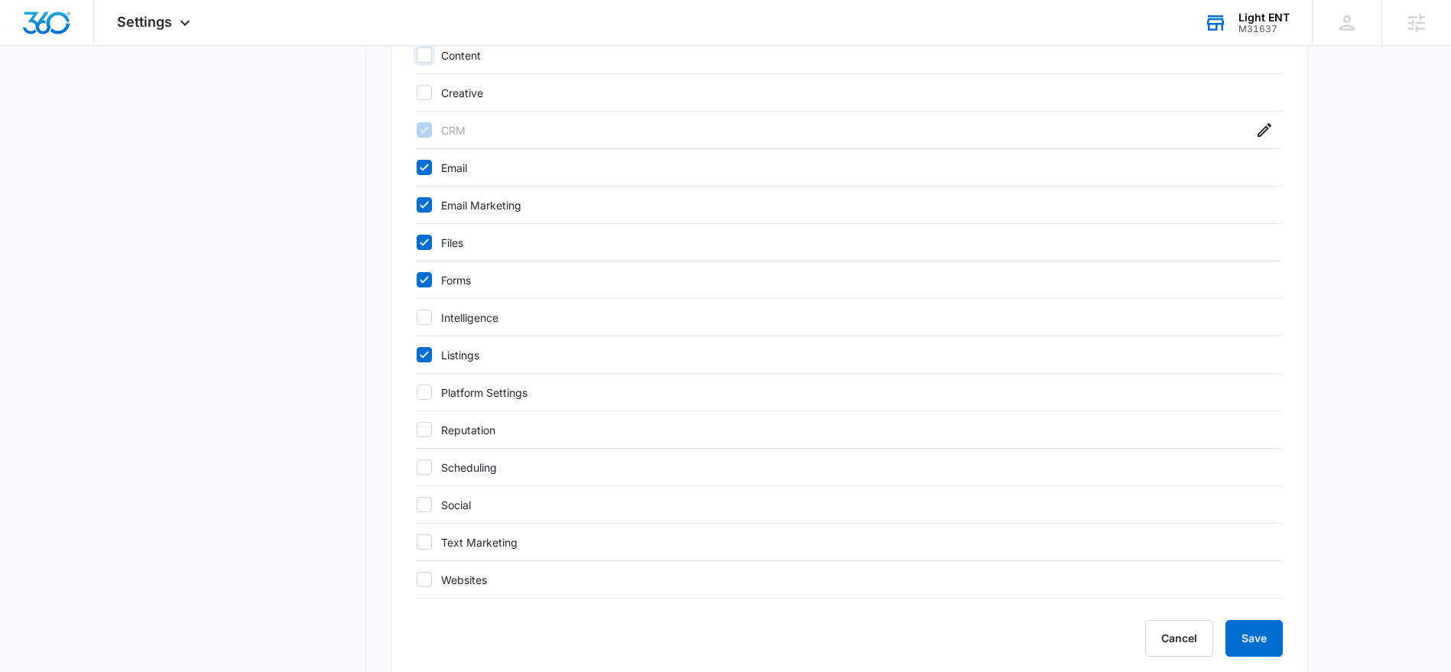
scroll to position [732, 0]
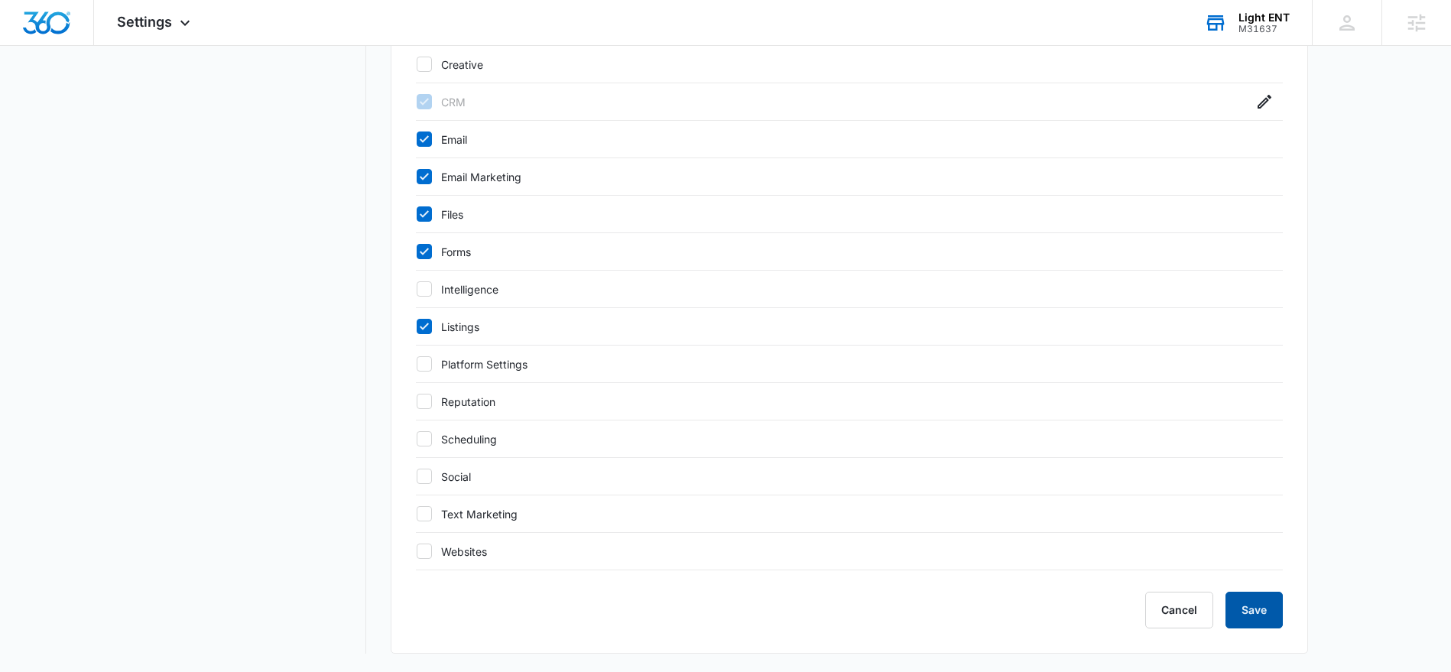
click at [1253, 619] on button "Save" at bounding box center [1254, 610] width 57 height 37
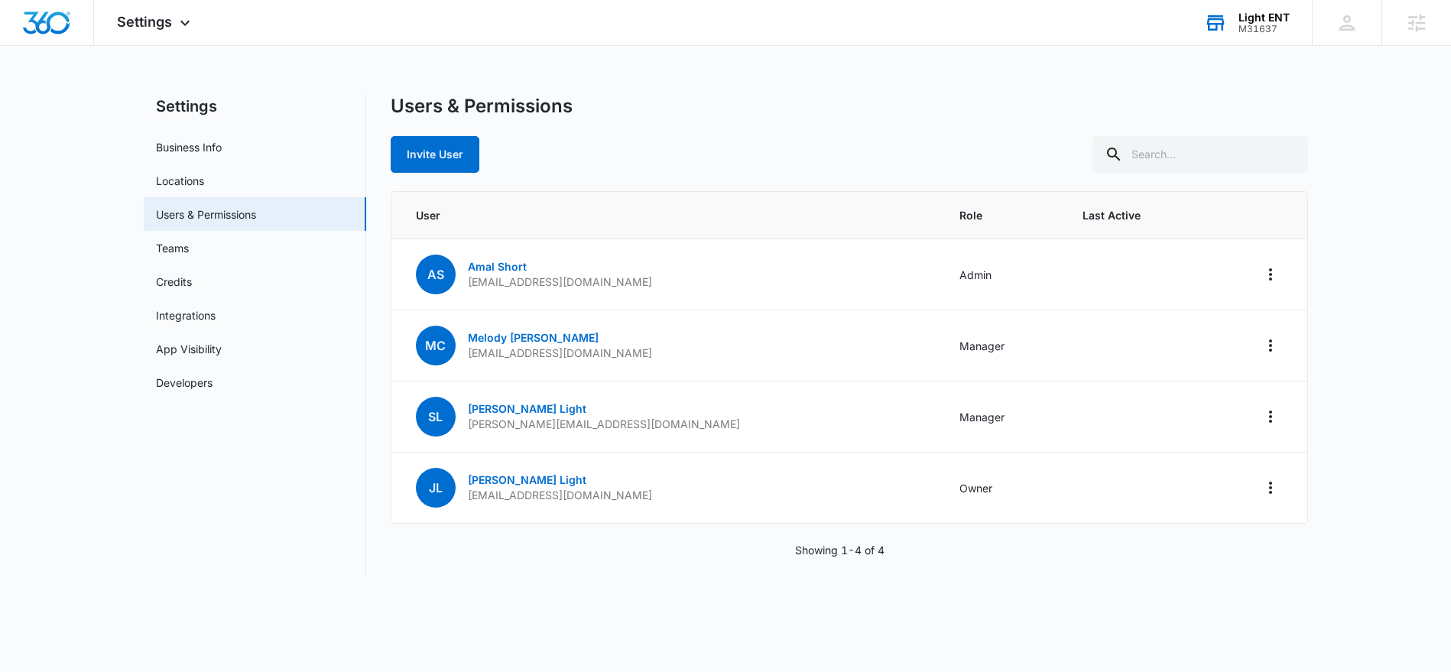
click at [1252, 32] on div "M31637" at bounding box center [1264, 29] width 51 height 11
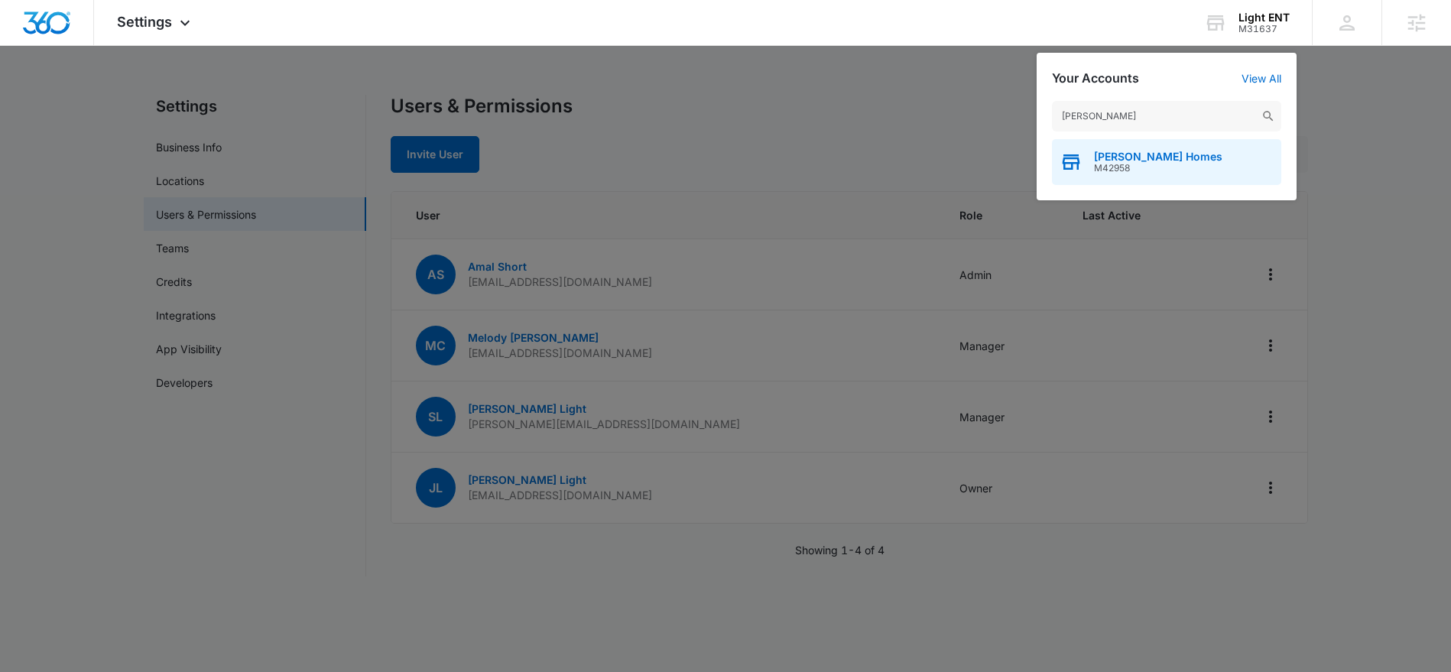
type input "[PERSON_NAME]"
click at [1120, 147] on div "[PERSON_NAME] Homes M42958" at bounding box center [1166, 162] width 229 height 46
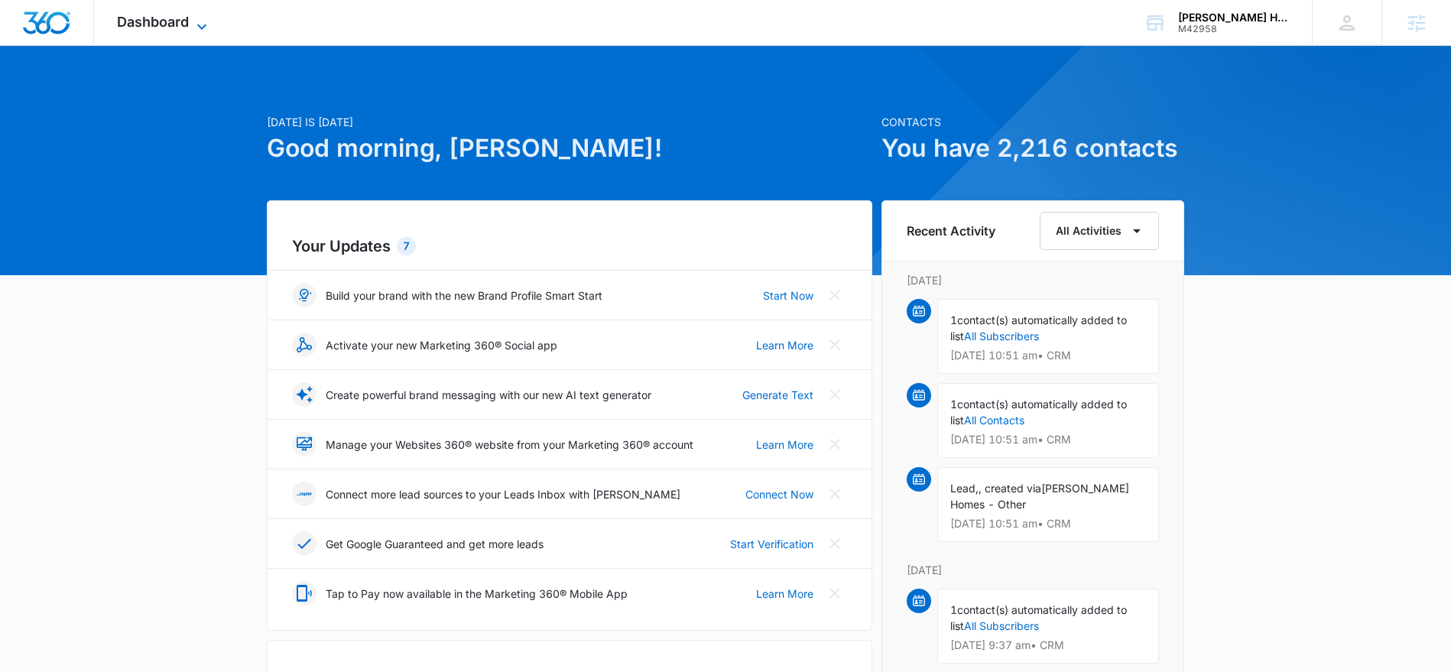
click at [199, 27] on icon at bounding box center [202, 27] width 18 height 18
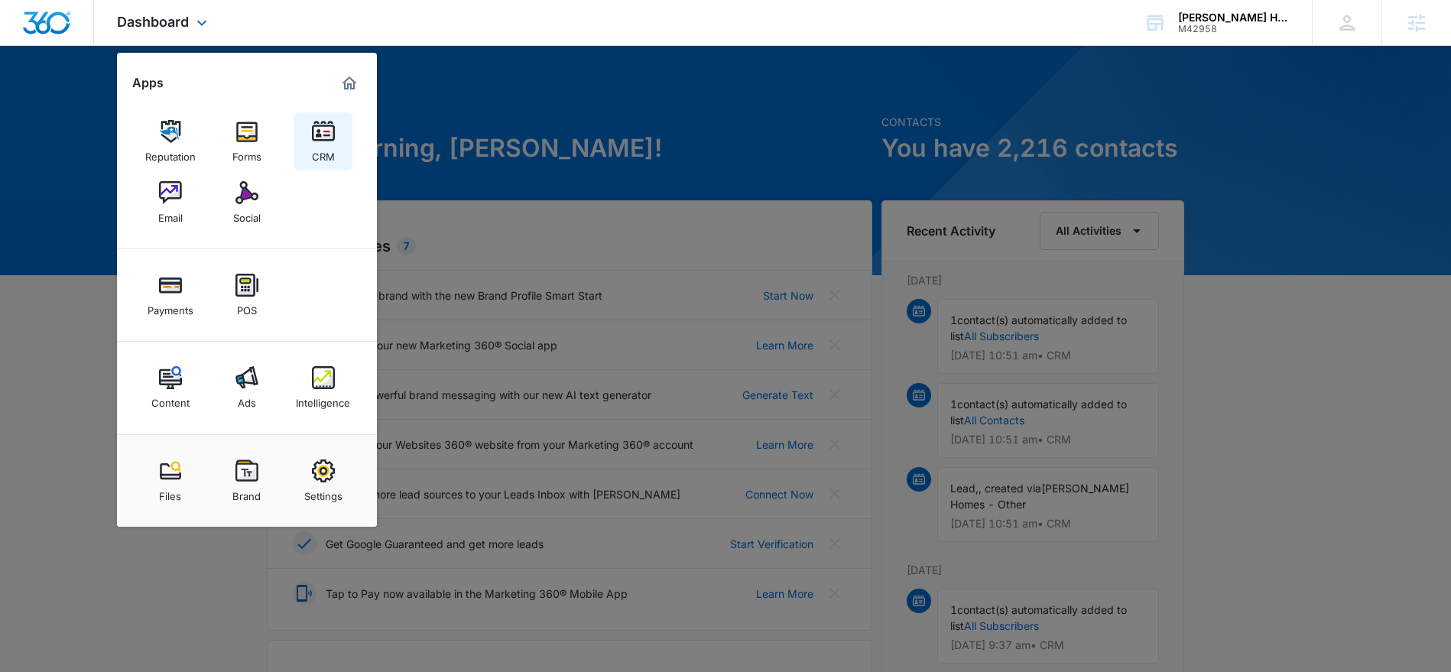
click at [305, 152] on link "CRM" at bounding box center [323, 141] width 58 height 58
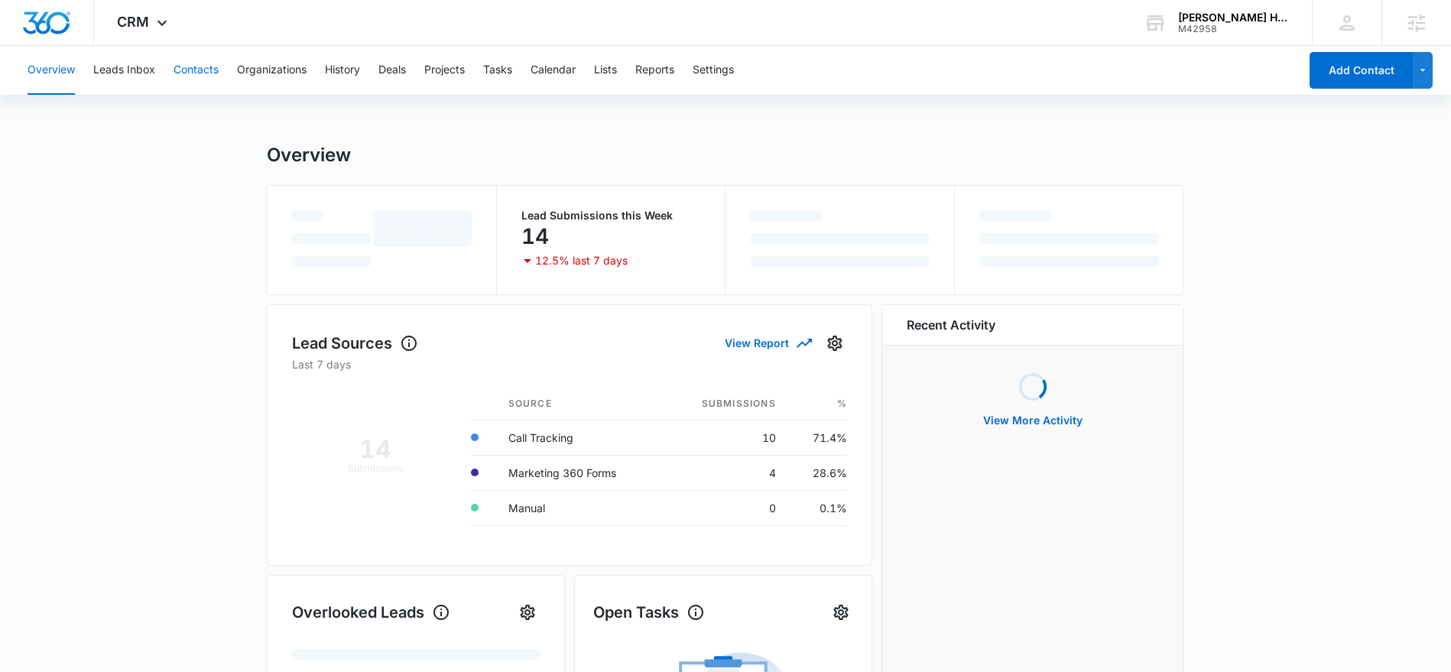
click at [195, 73] on button "Contacts" at bounding box center [196, 70] width 45 height 49
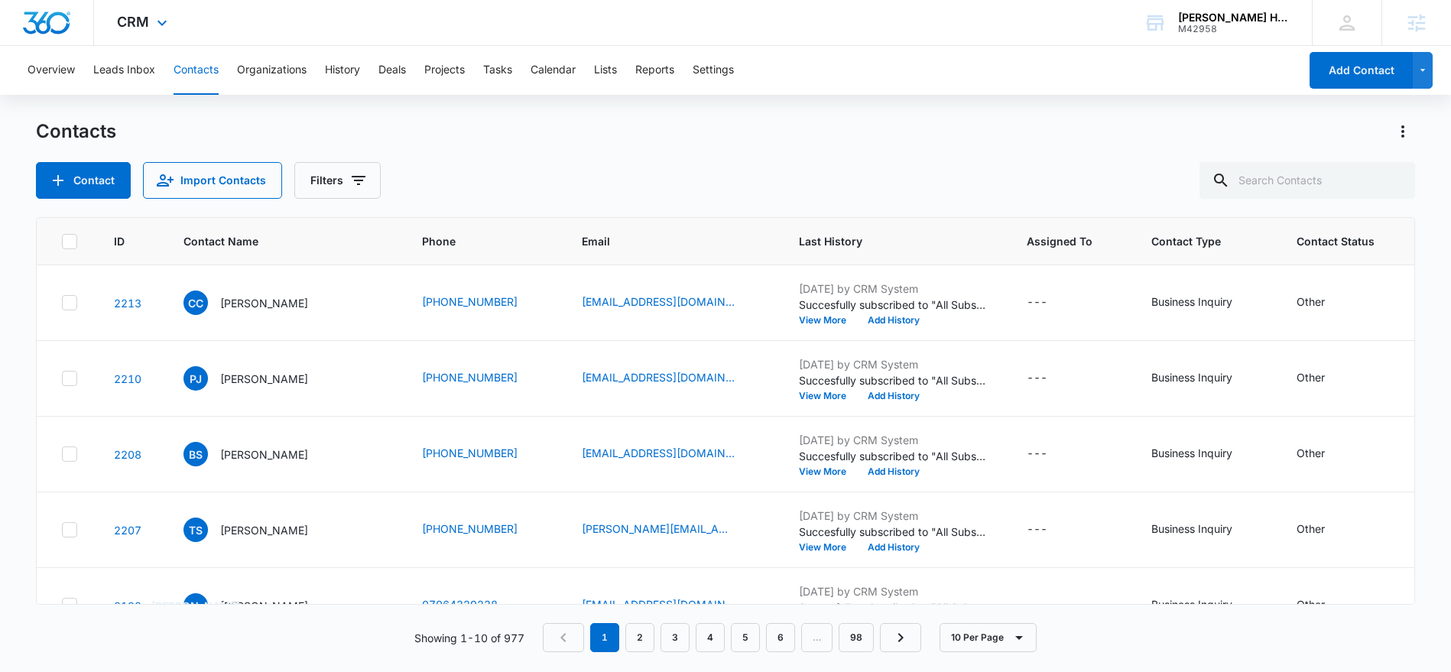
click at [161, 32] on div "CRM Apps Reputation Forms CRM Email Social Payments POS Content Ads Intelligenc…" at bounding box center [144, 22] width 100 height 45
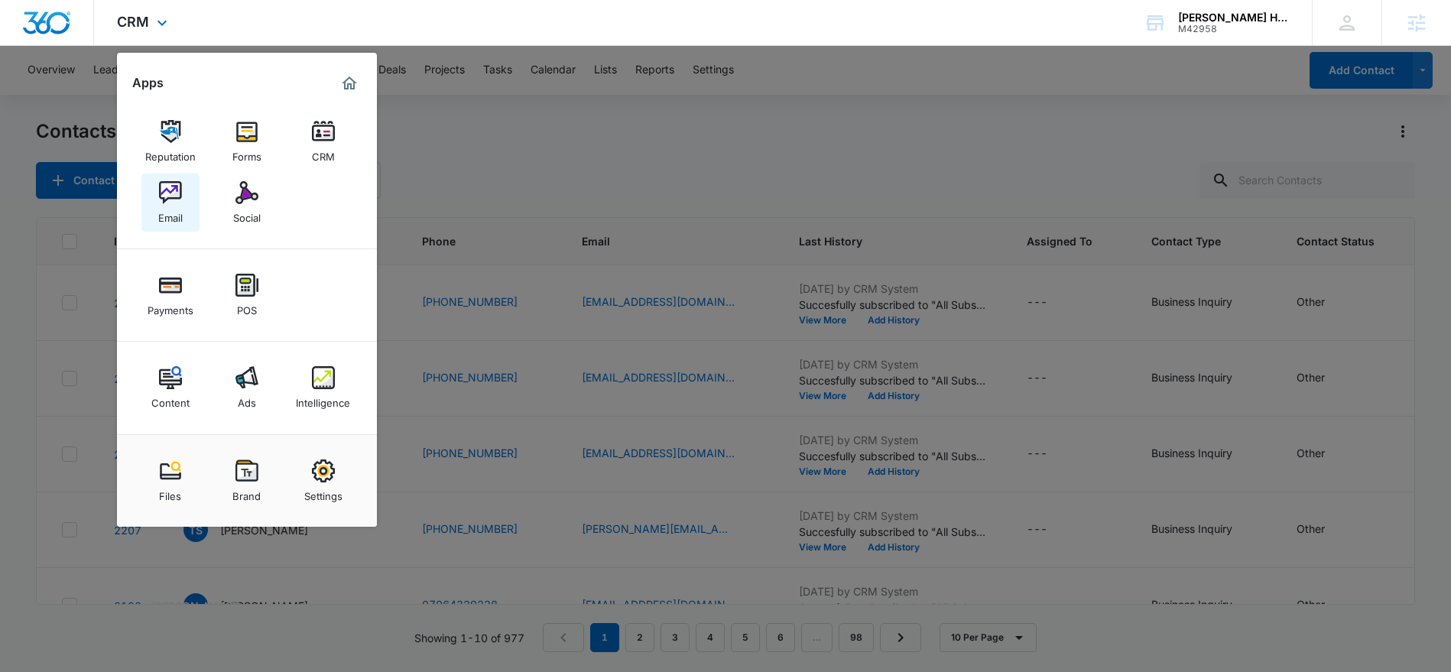
click at [187, 197] on link "Email" at bounding box center [170, 203] width 58 height 58
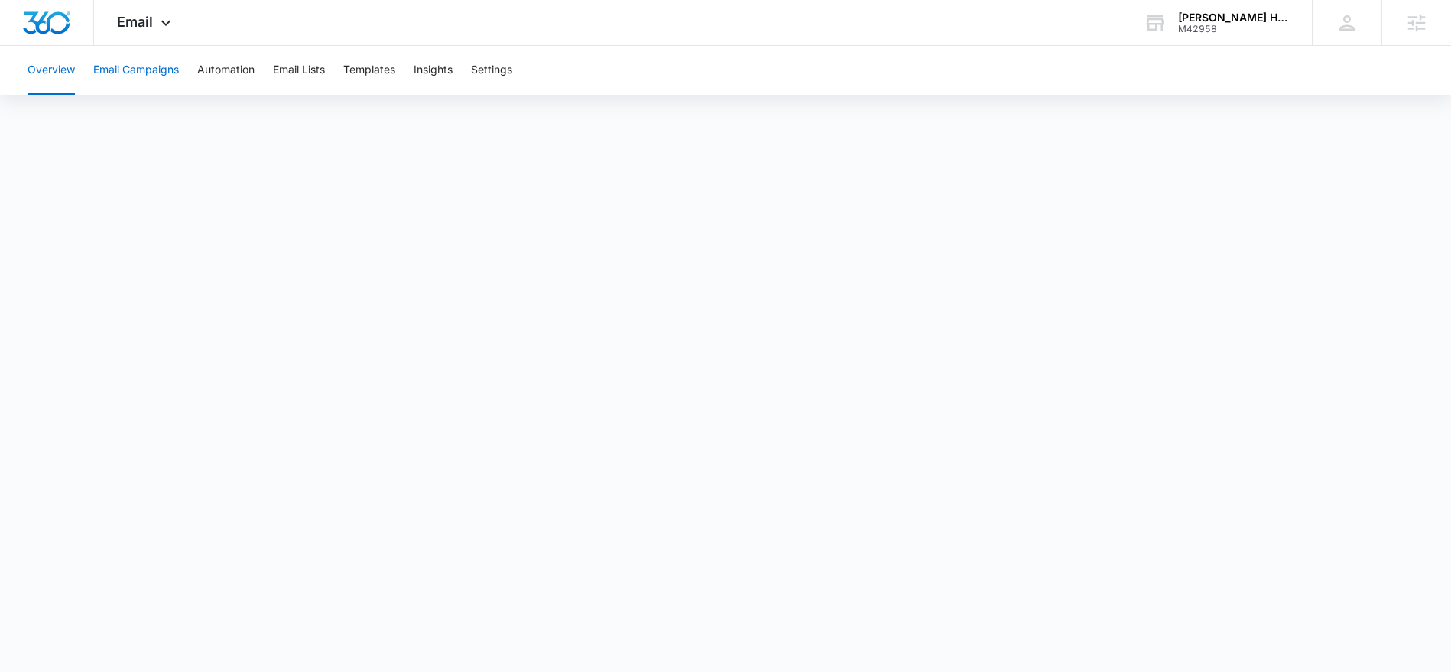
click at [172, 72] on button "Email Campaigns" at bounding box center [136, 70] width 86 height 49
click at [215, 72] on button "Automation" at bounding box center [225, 70] width 57 height 49
click at [169, 24] on icon at bounding box center [165, 26] width 9 height 5
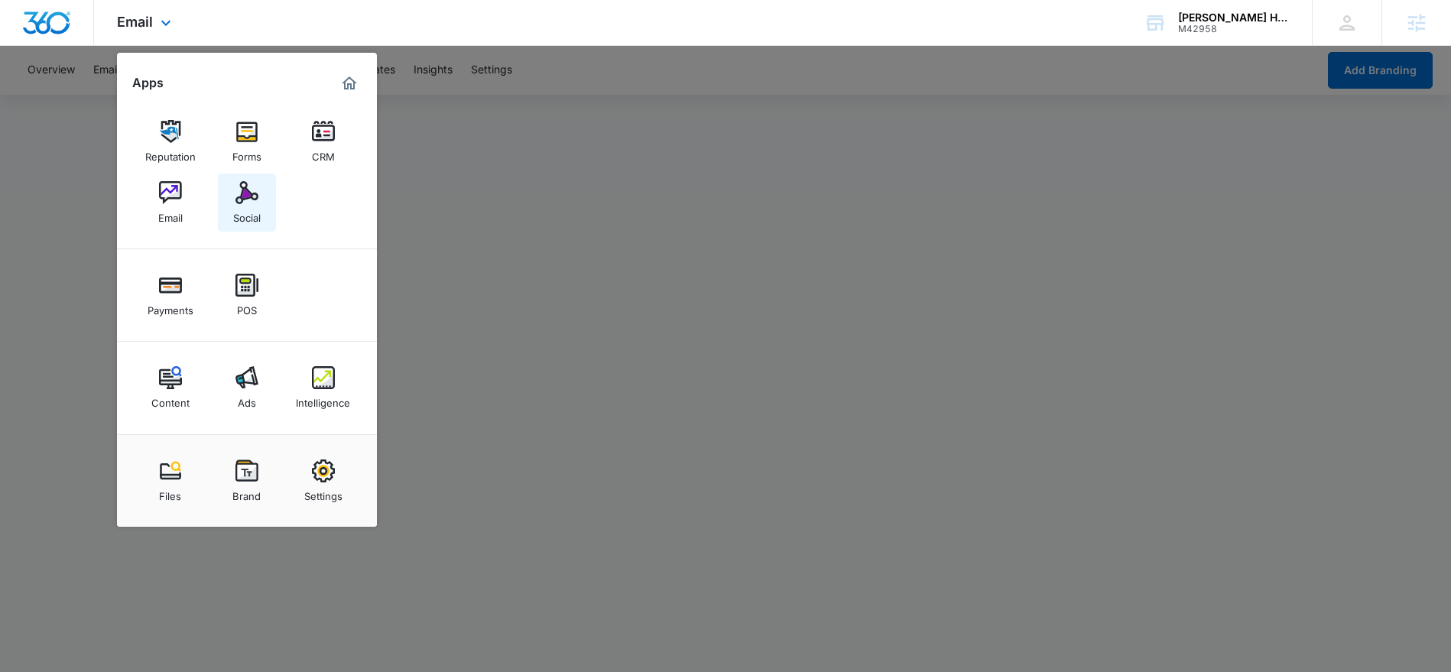
click at [254, 221] on div "Social" at bounding box center [247, 214] width 28 height 20
